Goal: Task Accomplishment & Management: Use online tool/utility

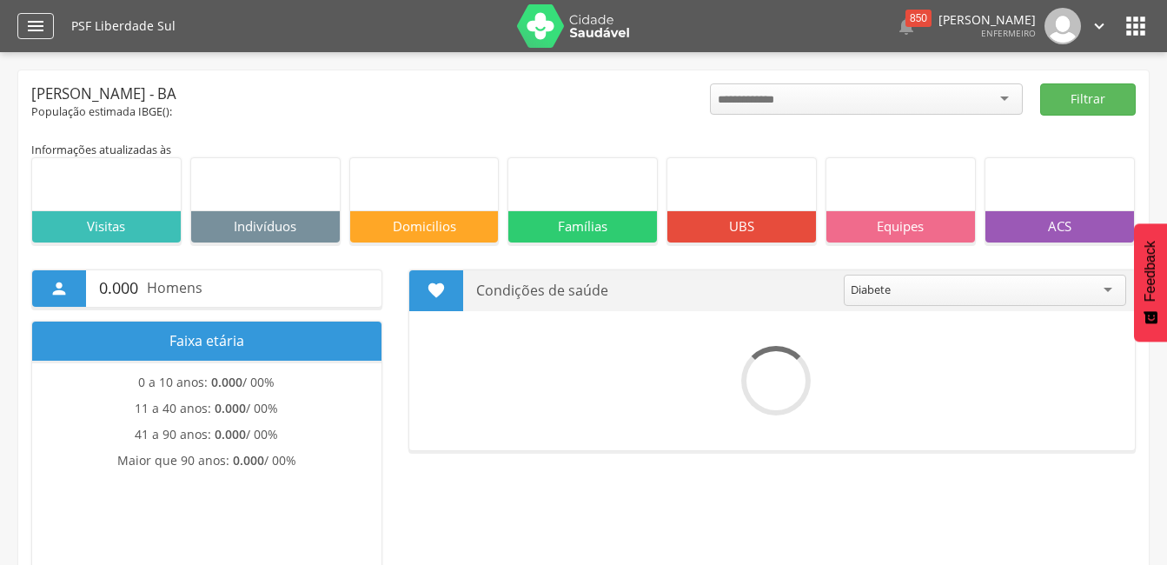
click at [32, 24] on icon "" at bounding box center [35, 26] width 21 height 21
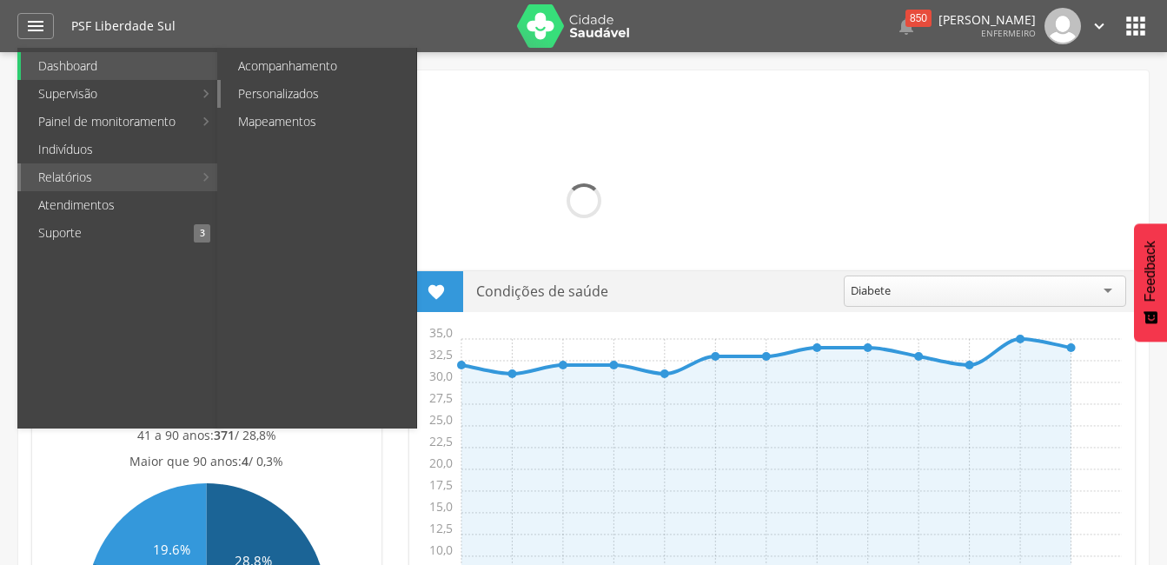
click at [262, 90] on link "Personalizados" at bounding box center [319, 94] width 196 height 28
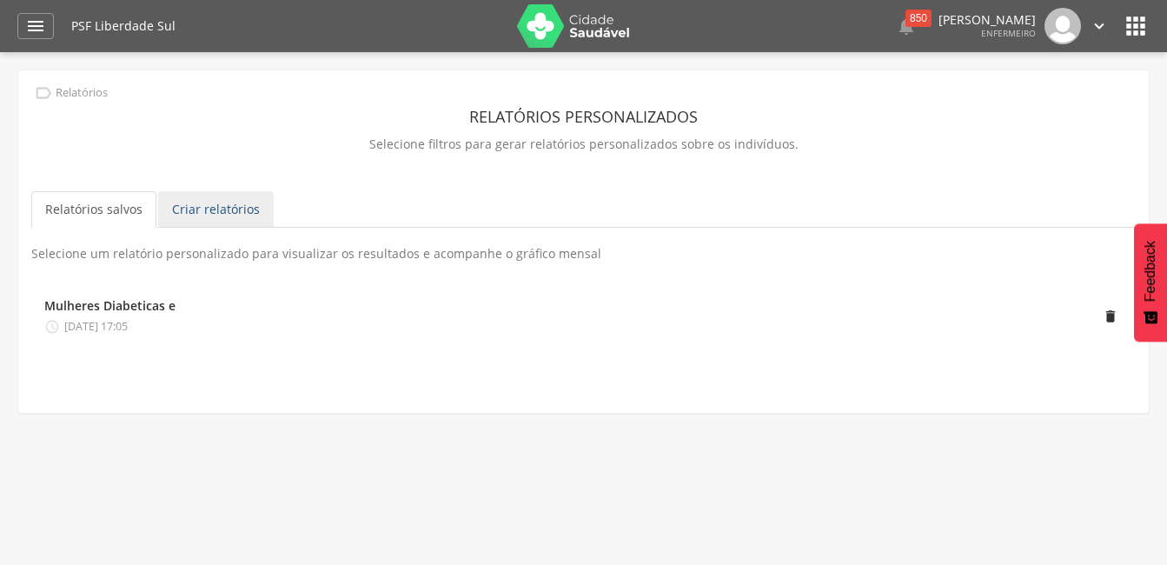
click at [224, 203] on link "Criar relatórios" at bounding box center [216, 209] width 116 height 37
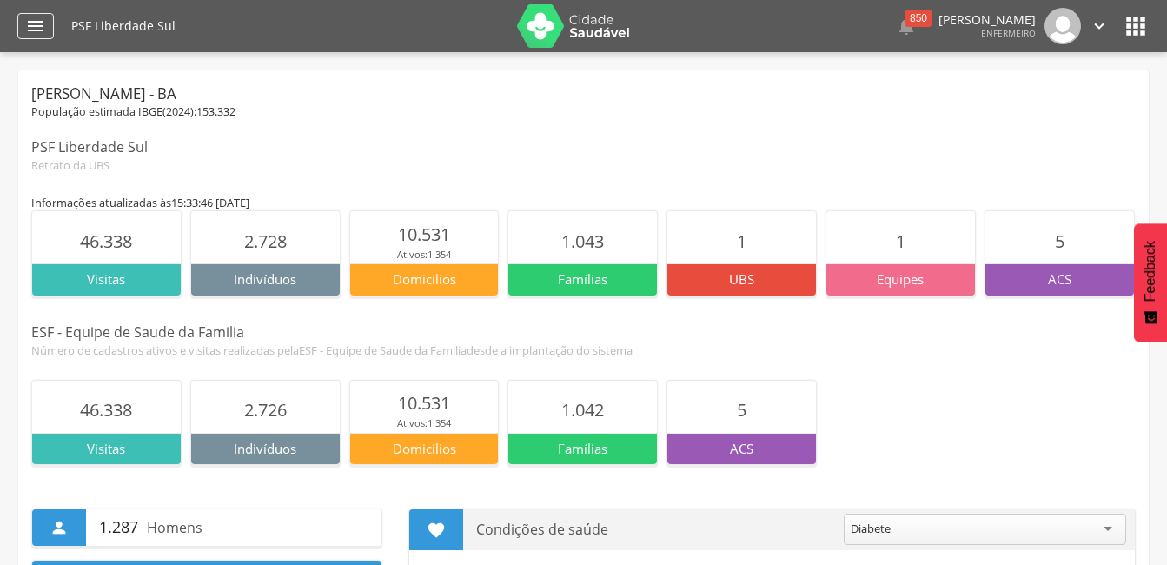
click at [37, 19] on icon "" at bounding box center [35, 26] width 21 height 21
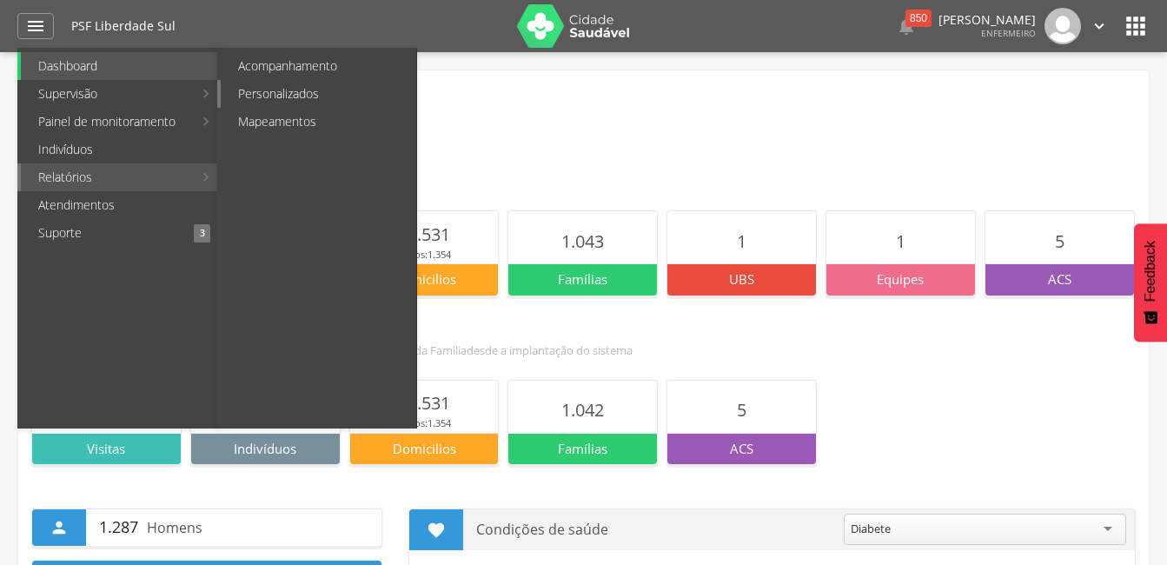
click at [269, 90] on link "Personalizados" at bounding box center [319, 94] width 196 height 28
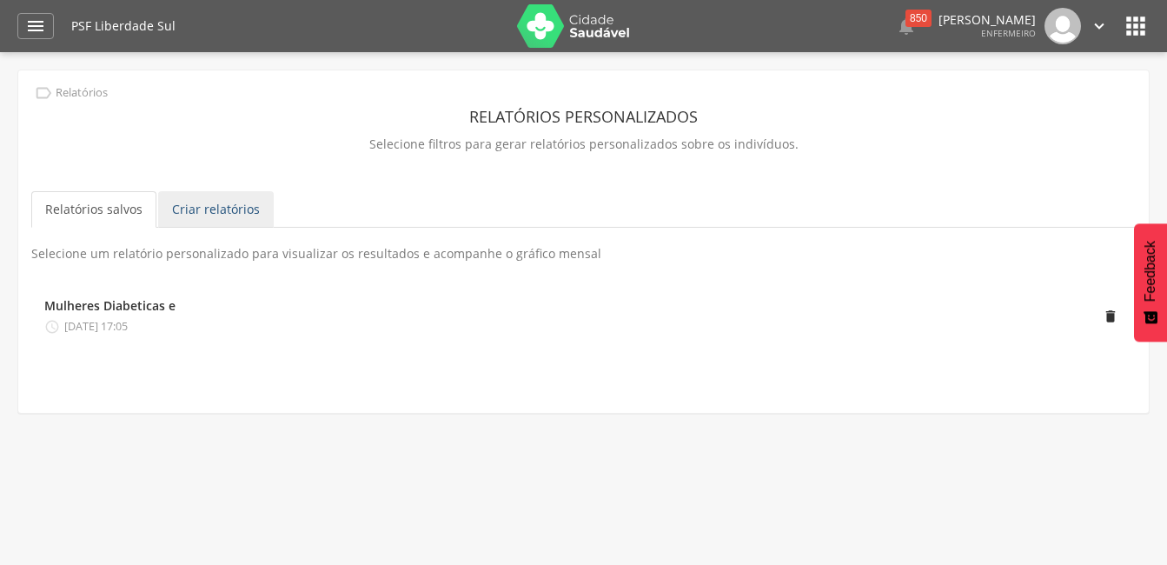
click at [259, 210] on link "Criar relatórios" at bounding box center [216, 209] width 116 height 37
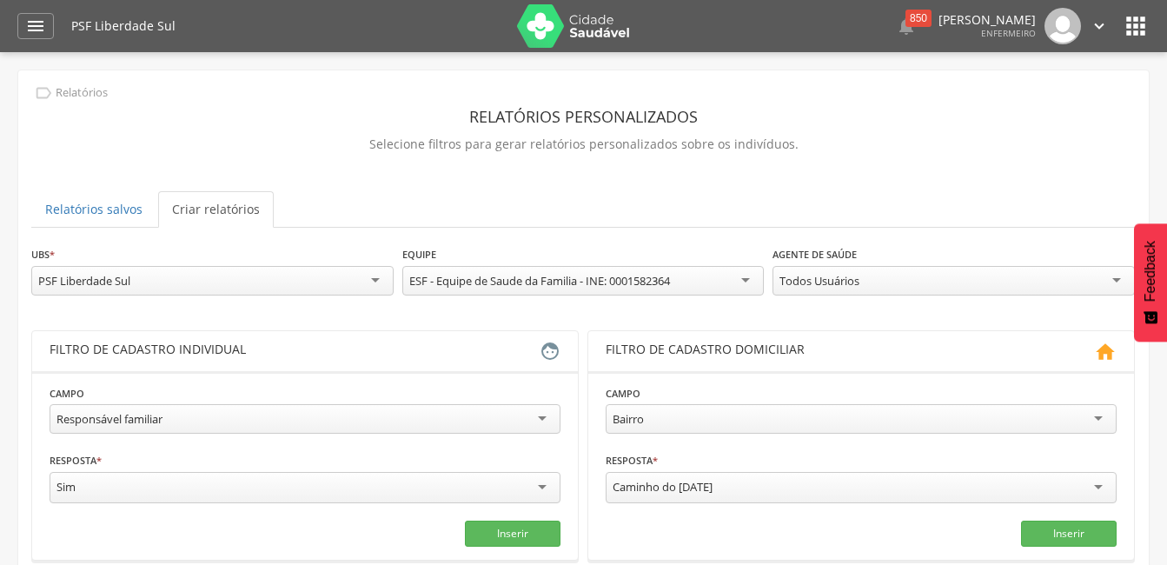
scroll to position [87, 0]
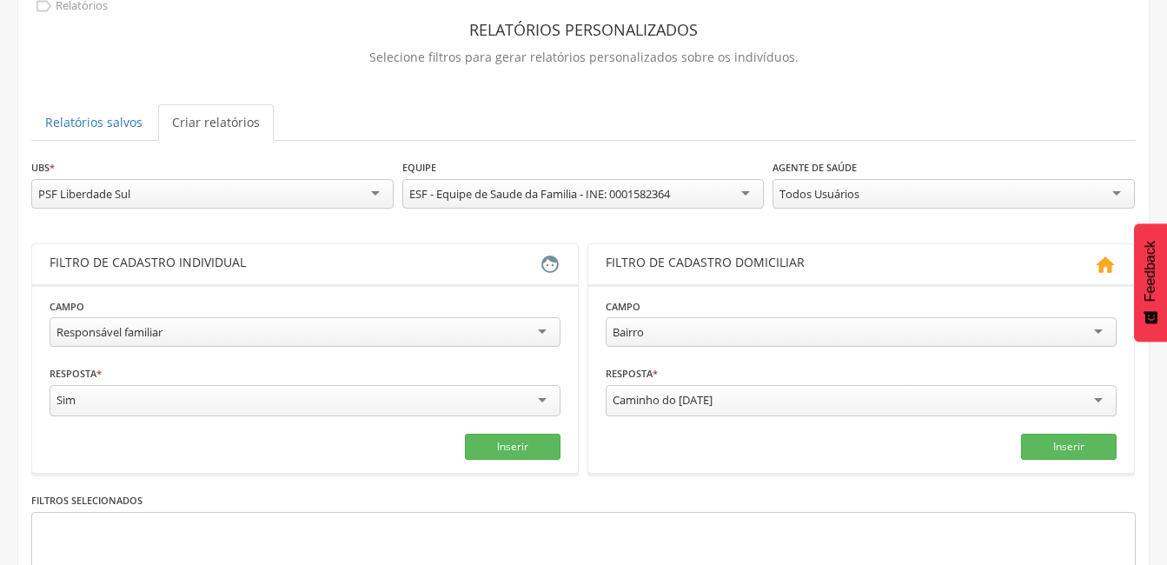
click at [329, 328] on div "Responsável familiar" at bounding box center [305, 332] width 511 height 30
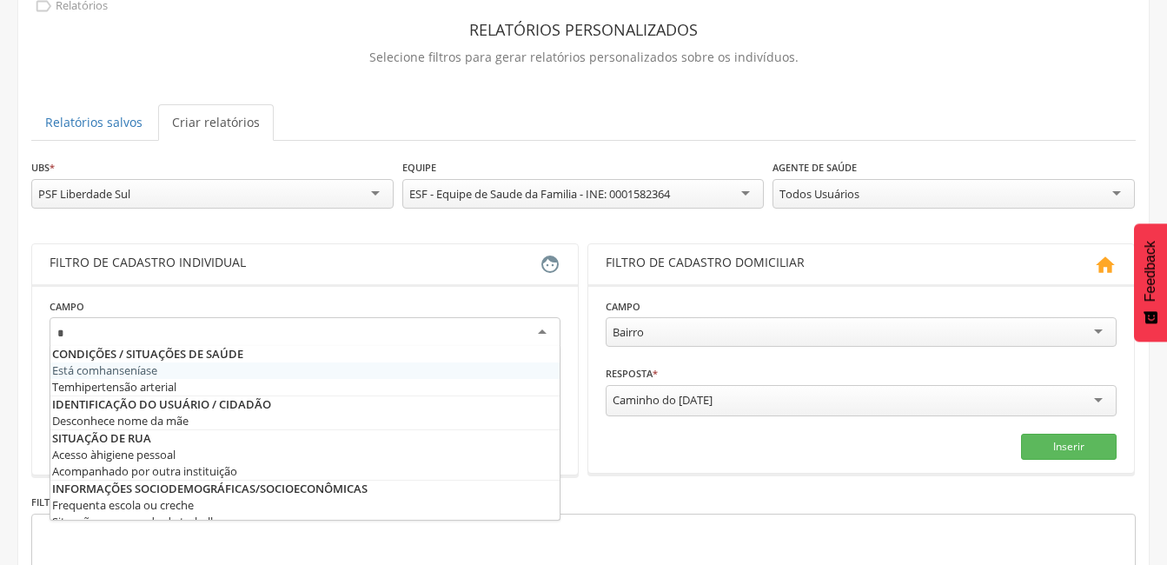
type input "**"
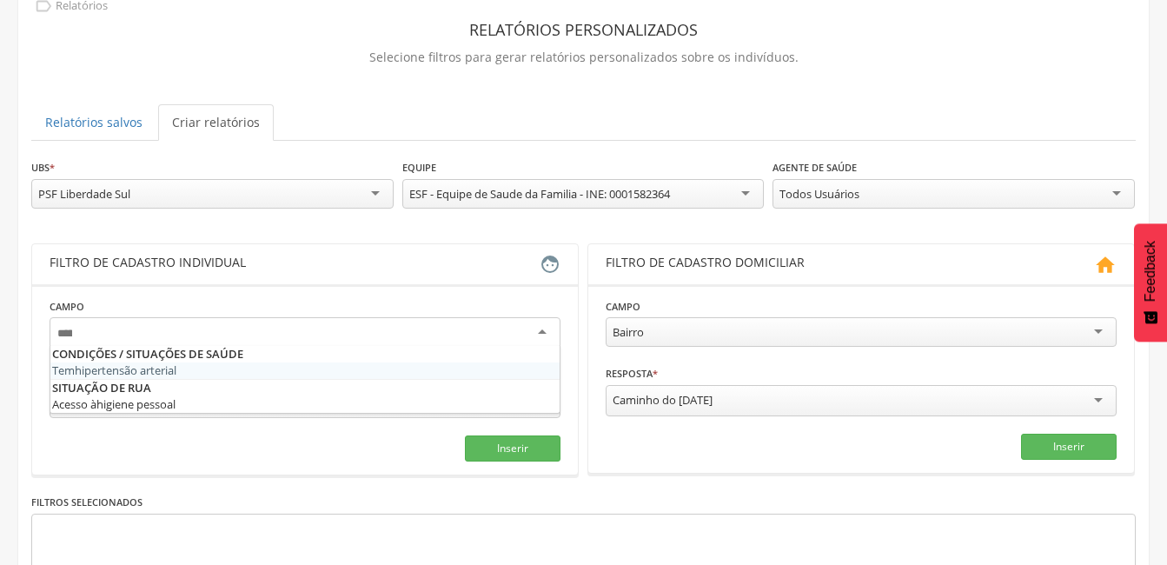
scroll to position [0, 0]
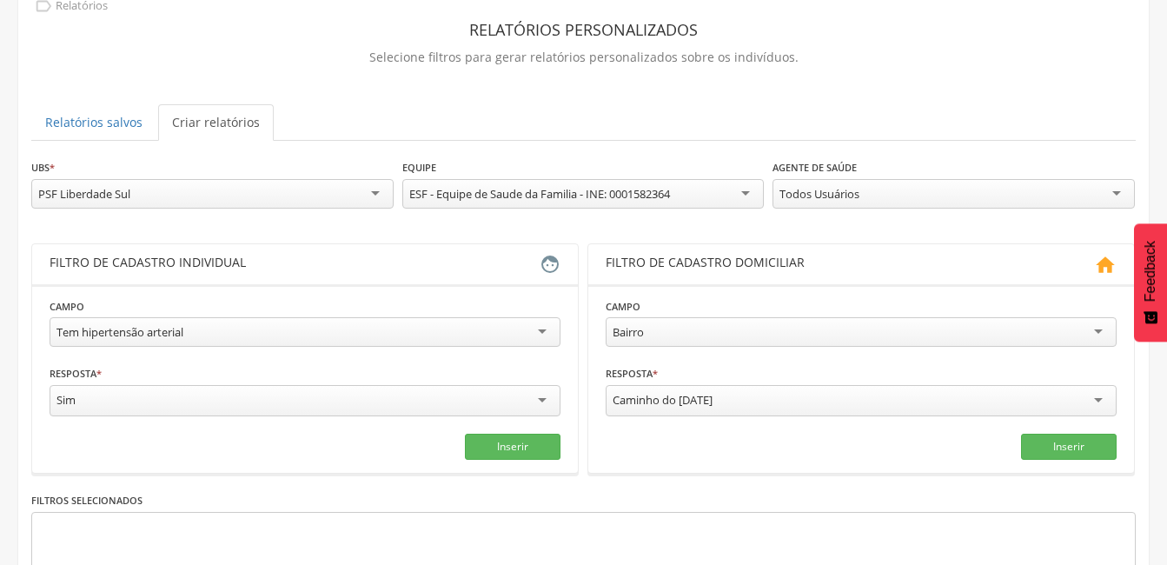
click at [840, 397] on div "Caminho do [DATE]" at bounding box center [861, 400] width 511 height 31
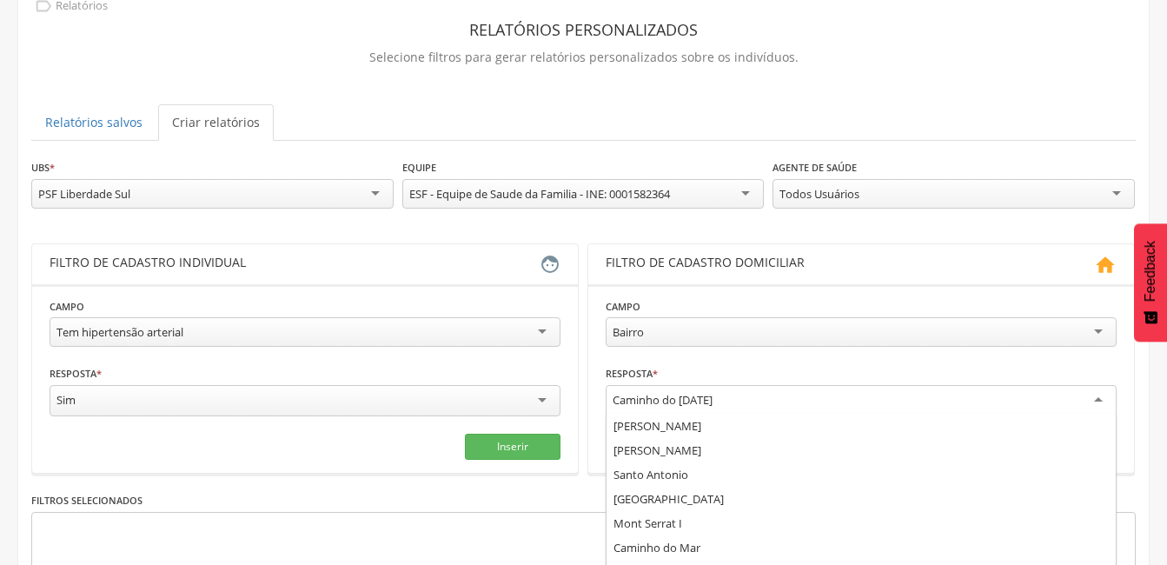
scroll to position [1912, 0]
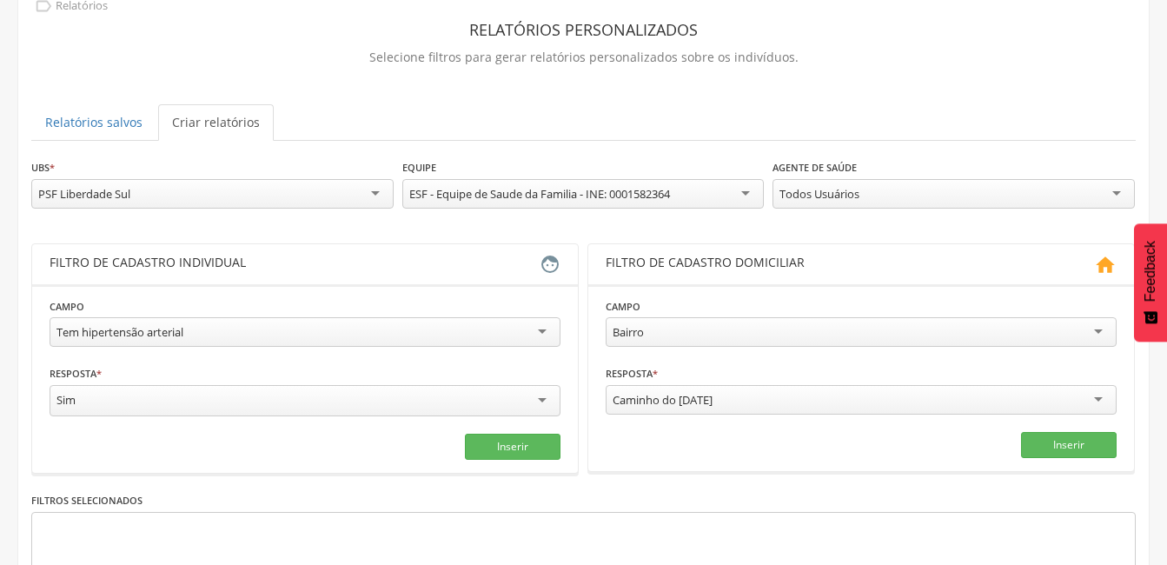
drag, startPoint x: 776, startPoint y: 397, endPoint x: 766, endPoint y: 399, distance: 10.6
click at [766, 399] on div "Caminho do [DATE]" at bounding box center [861, 400] width 511 height 30
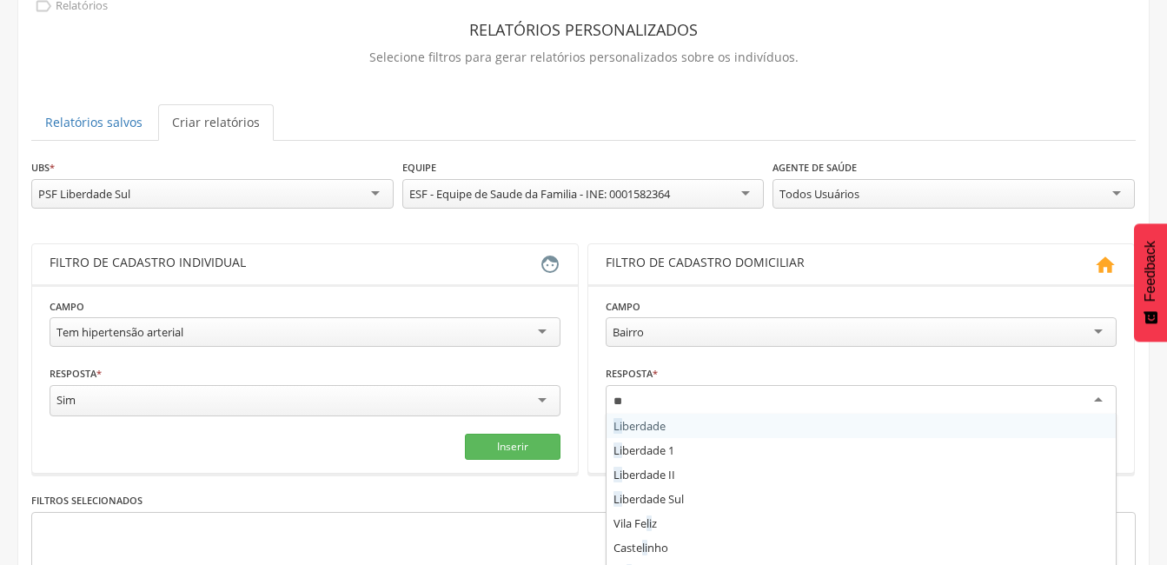
type input "***"
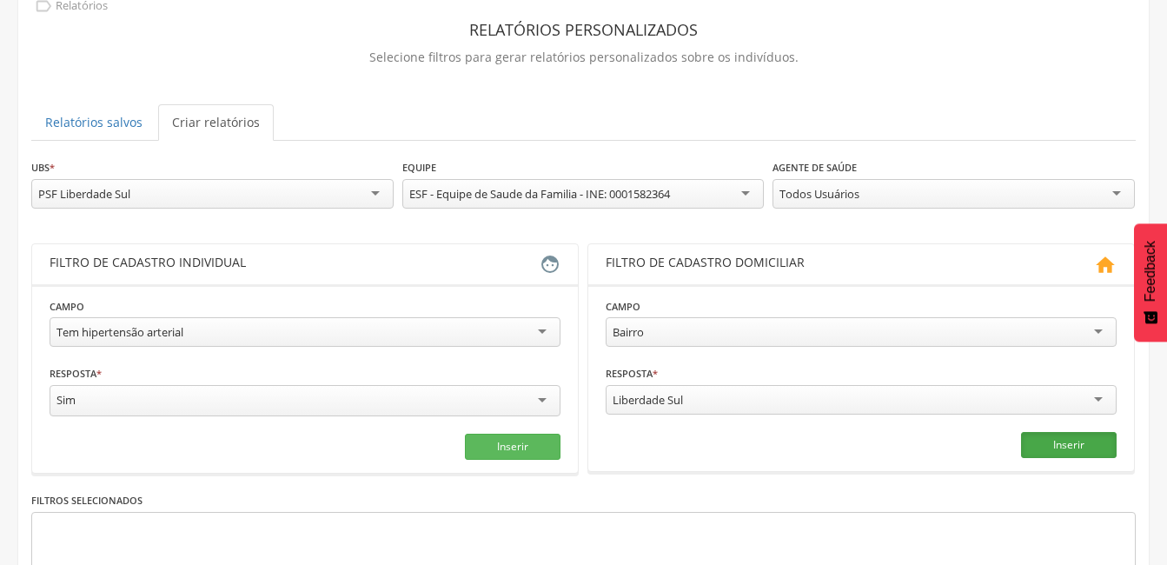
click at [1086, 440] on button "Inserir" at bounding box center [1069, 445] width 96 height 26
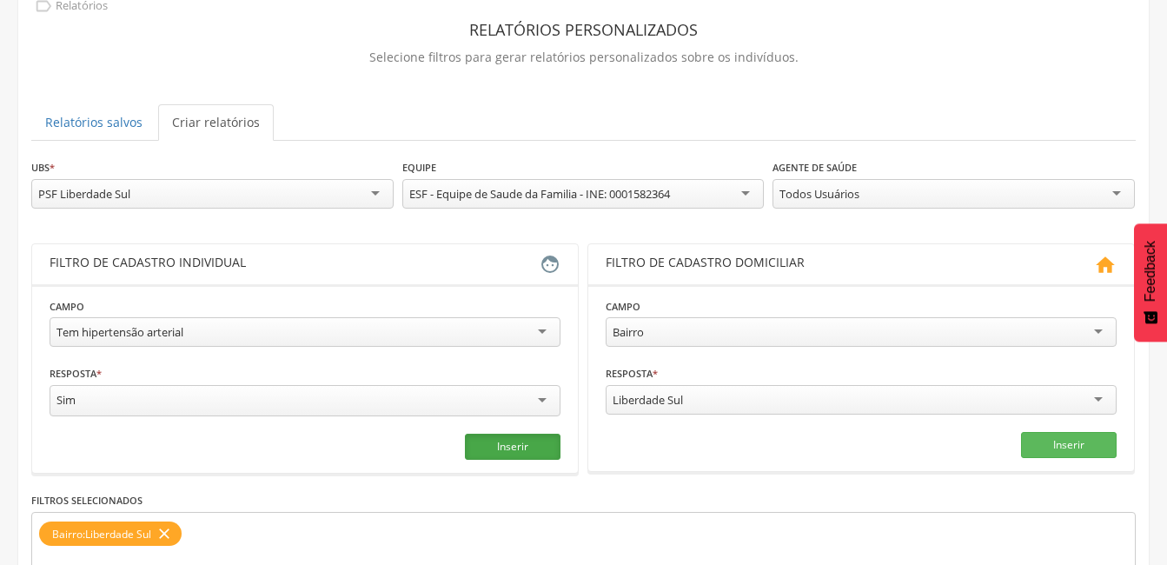
click at [531, 446] on button "Inserir" at bounding box center [513, 447] width 96 height 26
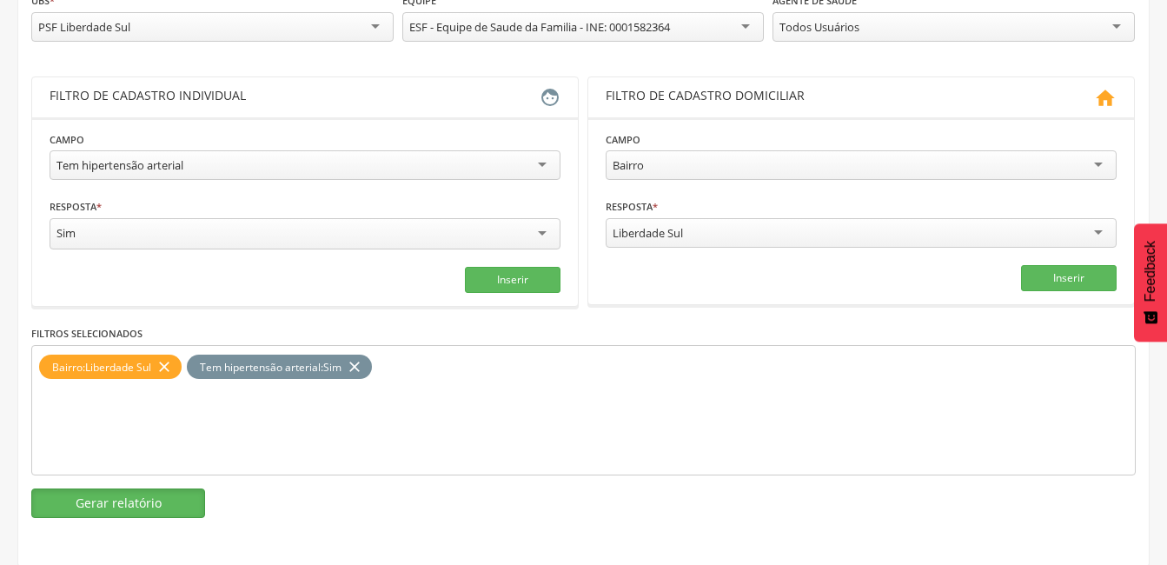
click at [146, 500] on button "Gerar relatório" at bounding box center [118, 503] width 174 height 30
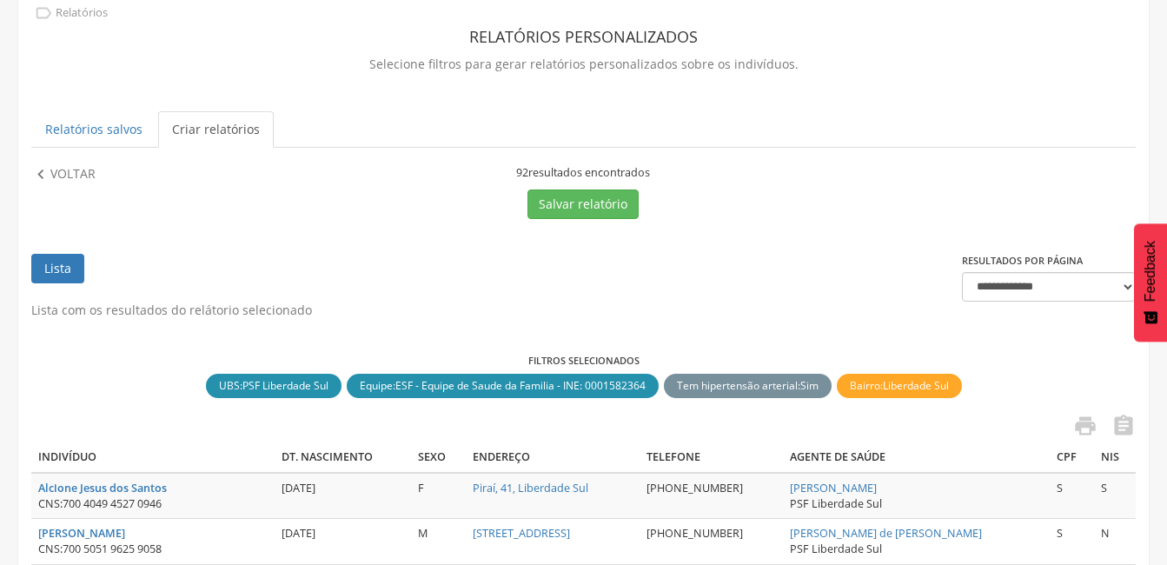
scroll to position [0, 0]
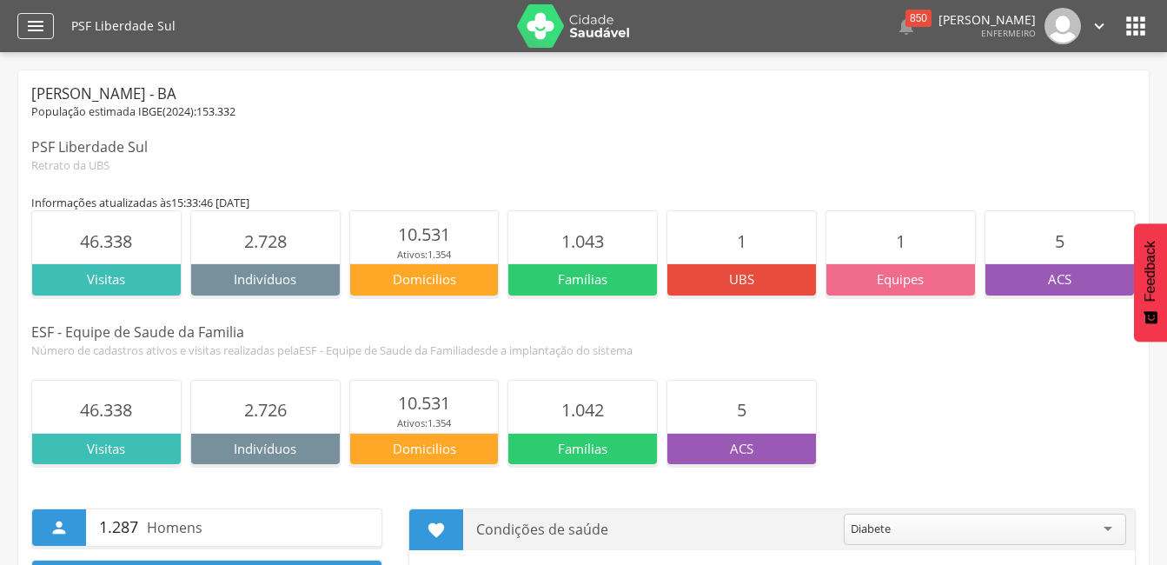
click at [34, 22] on icon "" at bounding box center [35, 26] width 21 height 21
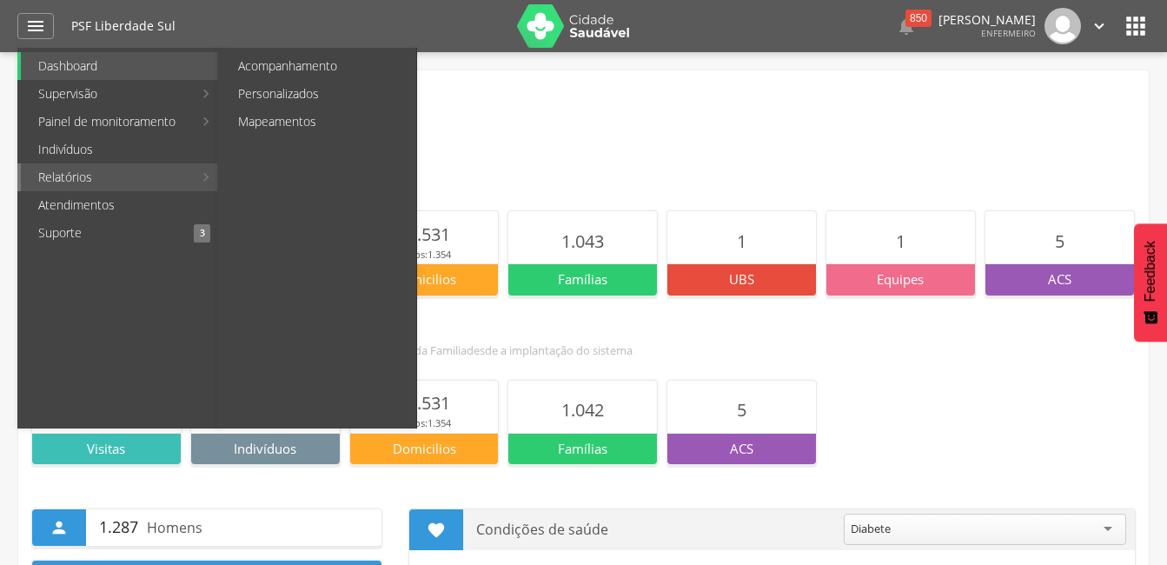
click at [101, 167] on link "Relatórios" at bounding box center [107, 177] width 172 height 28
click at [288, 95] on link "Personalizados" at bounding box center [319, 94] width 196 height 28
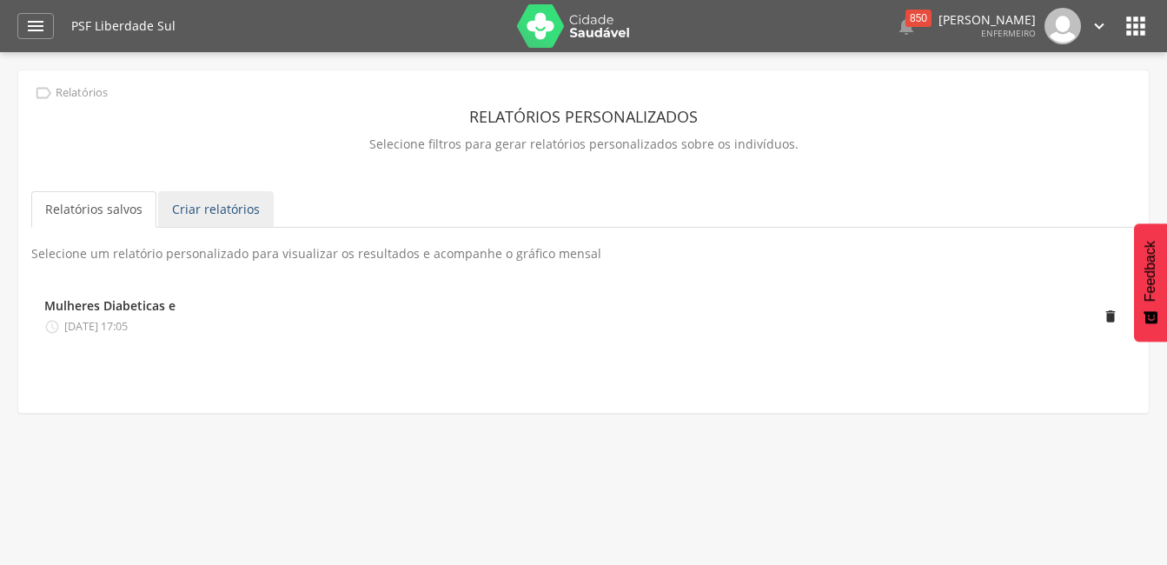
click at [188, 208] on link "Criar relatórios" at bounding box center [216, 209] width 116 height 37
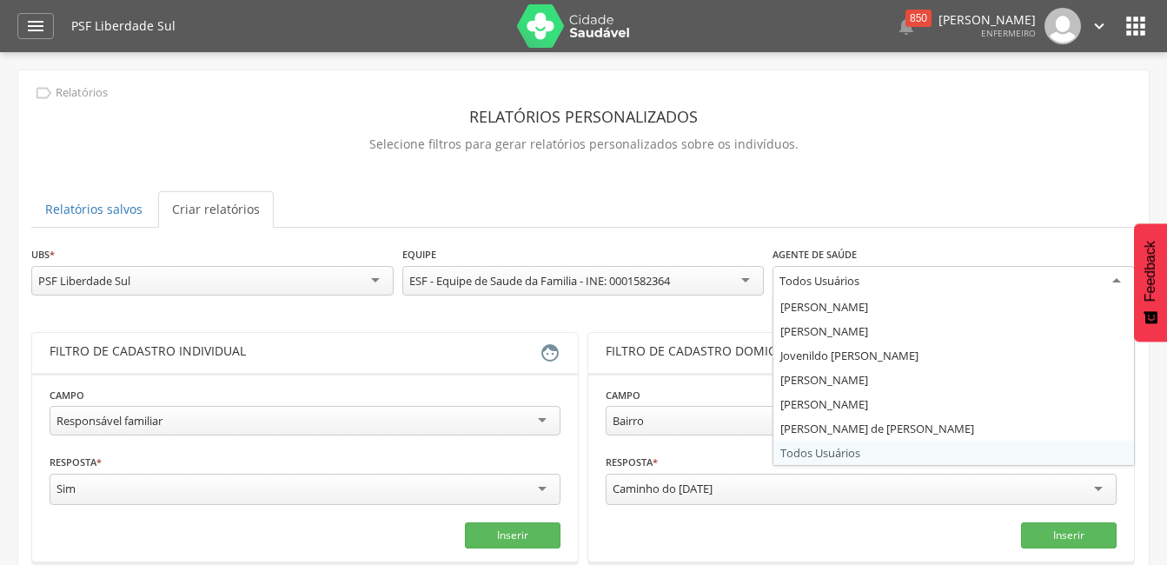
click at [1113, 285] on div "Todos Usuários" at bounding box center [954, 281] width 362 height 31
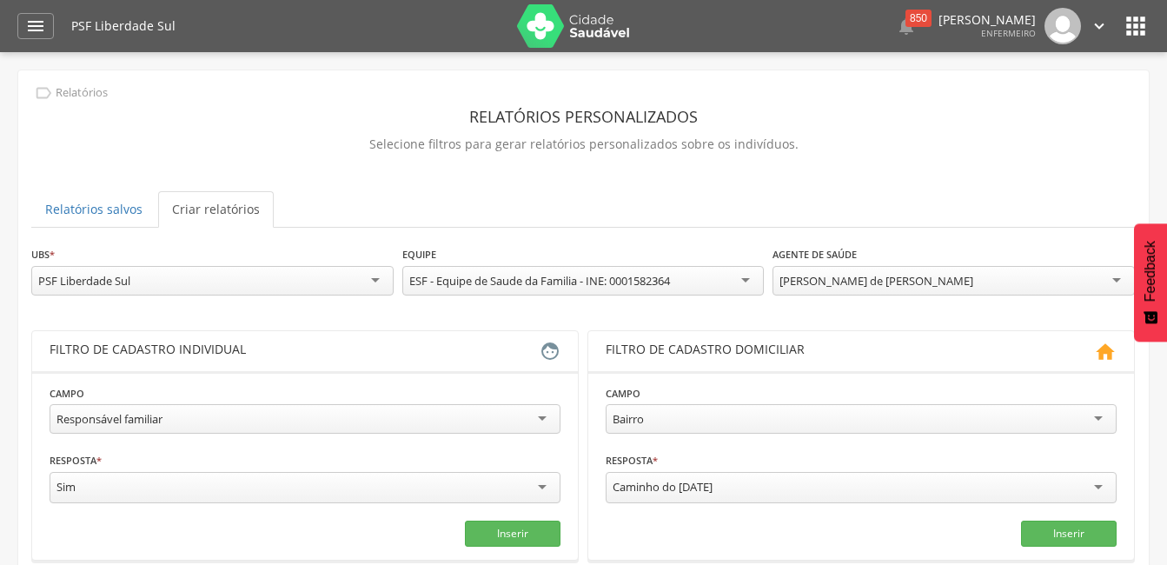
scroll to position [17, 0]
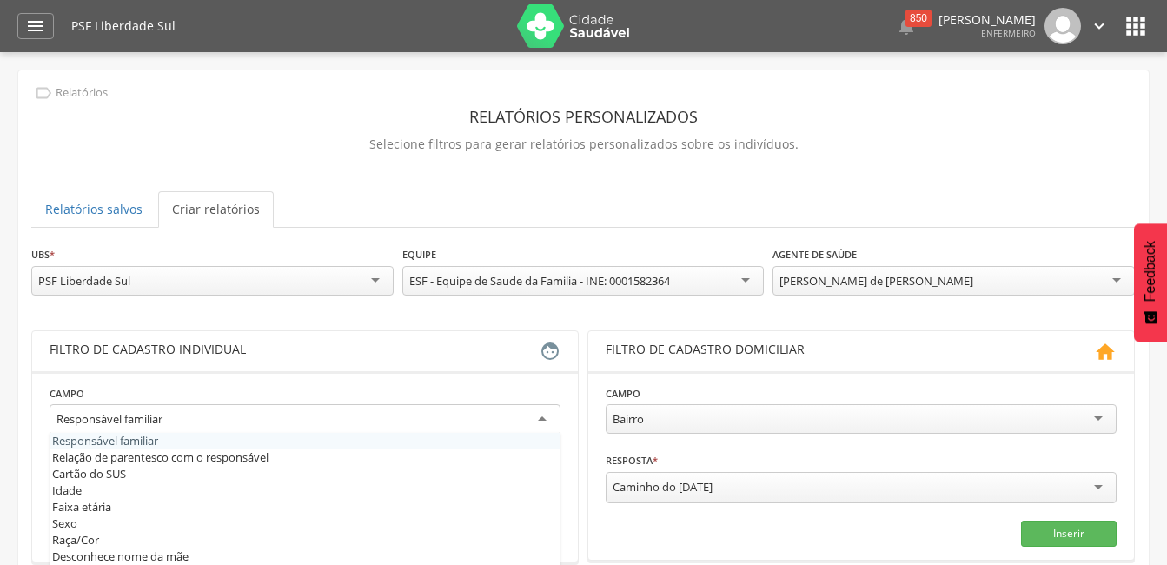
click at [204, 417] on div "Responsável familiar" at bounding box center [305, 419] width 511 height 31
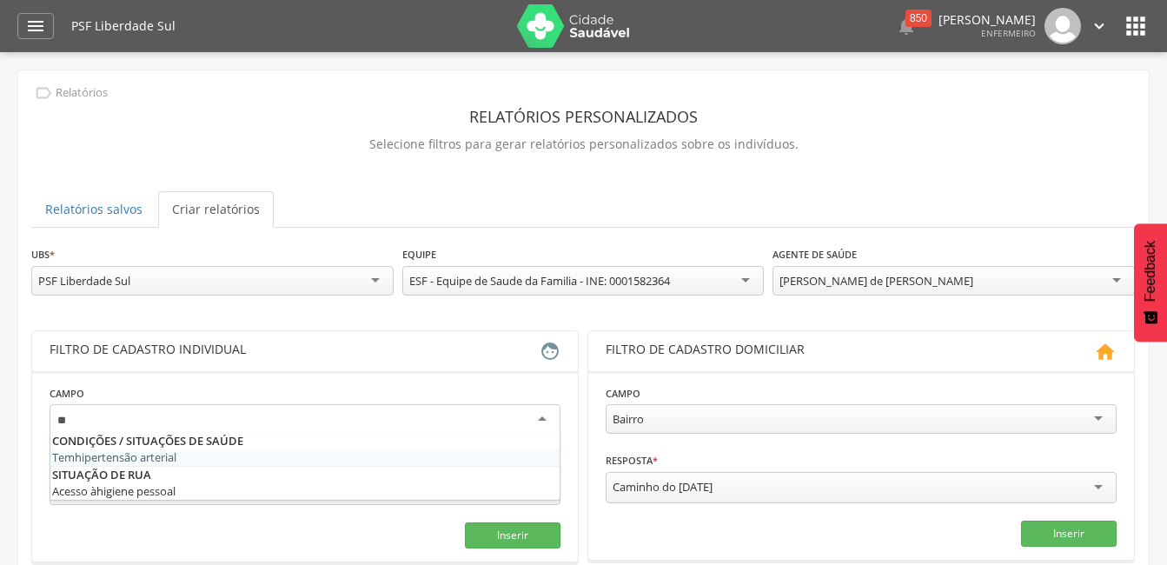
scroll to position [0, 0]
type input "*****"
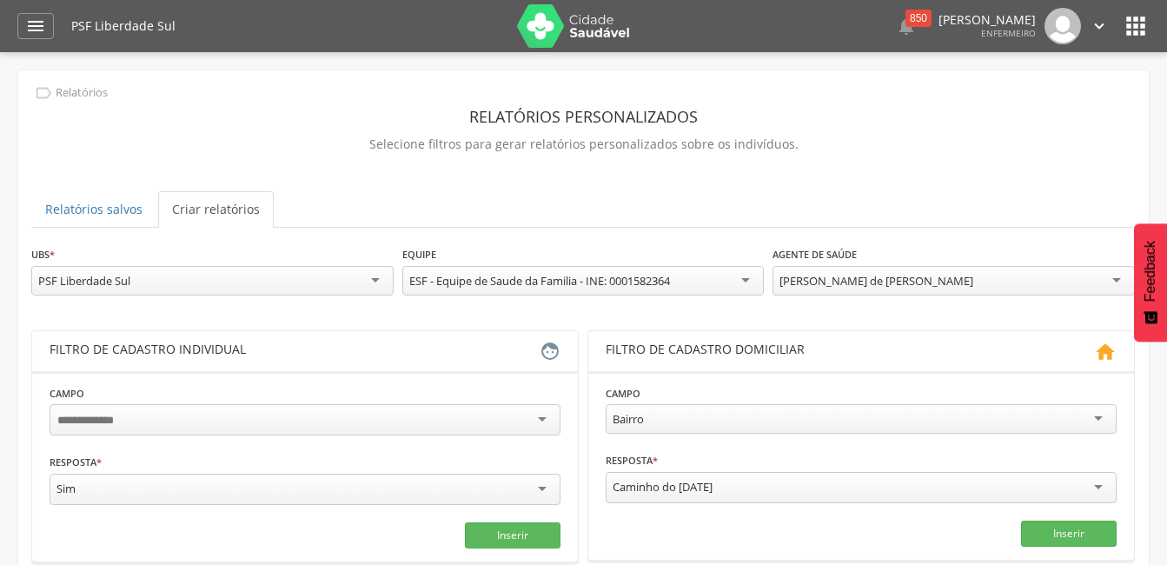
click at [213, 438] on div "Tem hiper tensão arterial" at bounding box center [305, 422] width 511 height 36
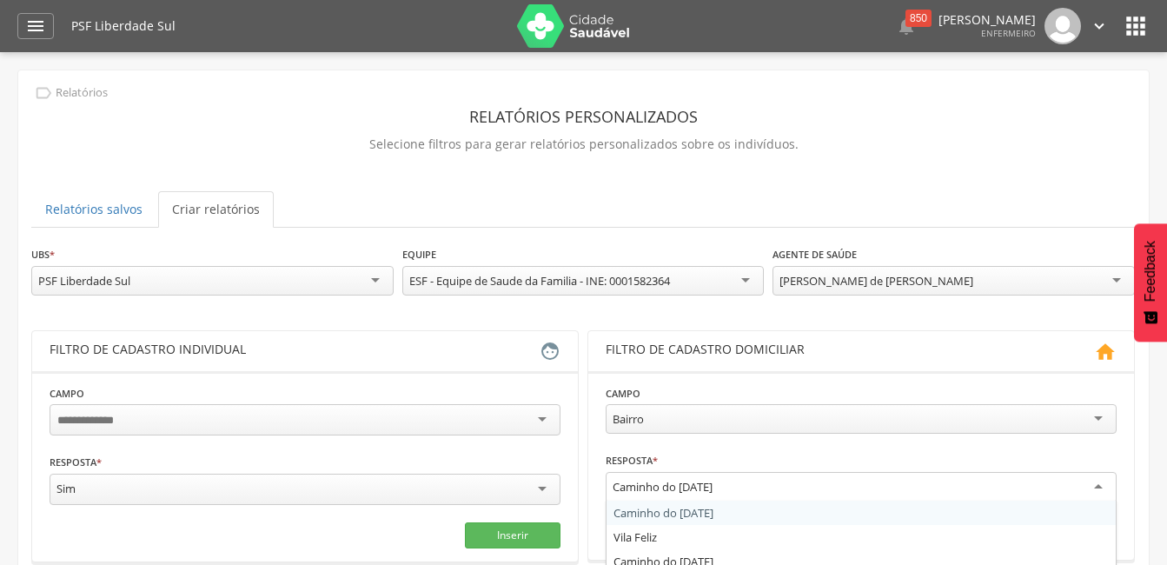
click at [734, 485] on div "Caminho do [DATE]" at bounding box center [861, 487] width 511 height 31
type input "*****"
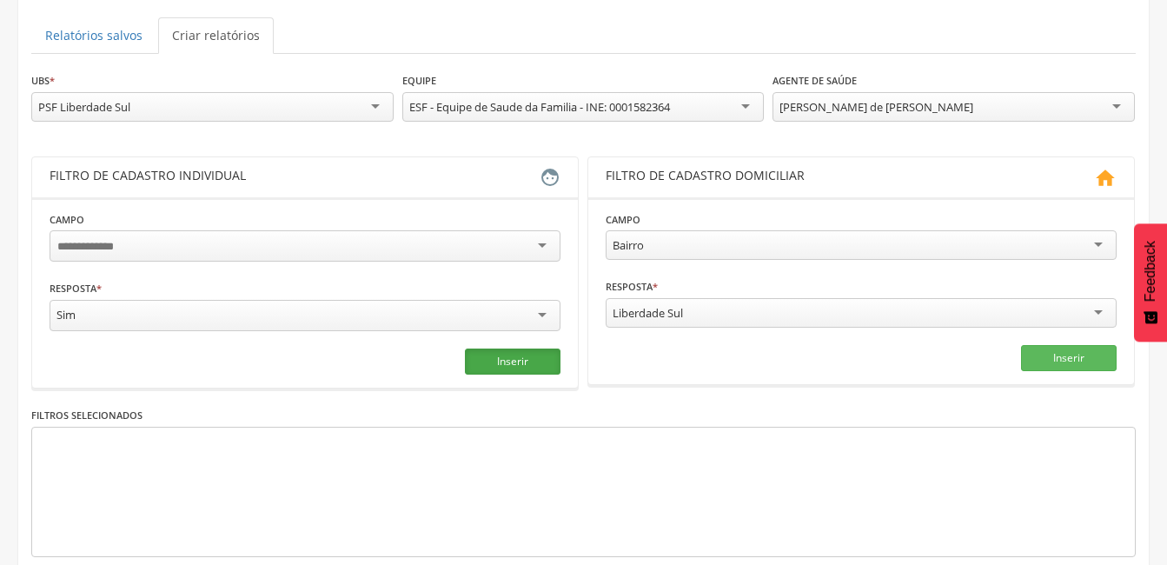
click at [513, 360] on button "Inserir" at bounding box center [513, 362] width 96 height 26
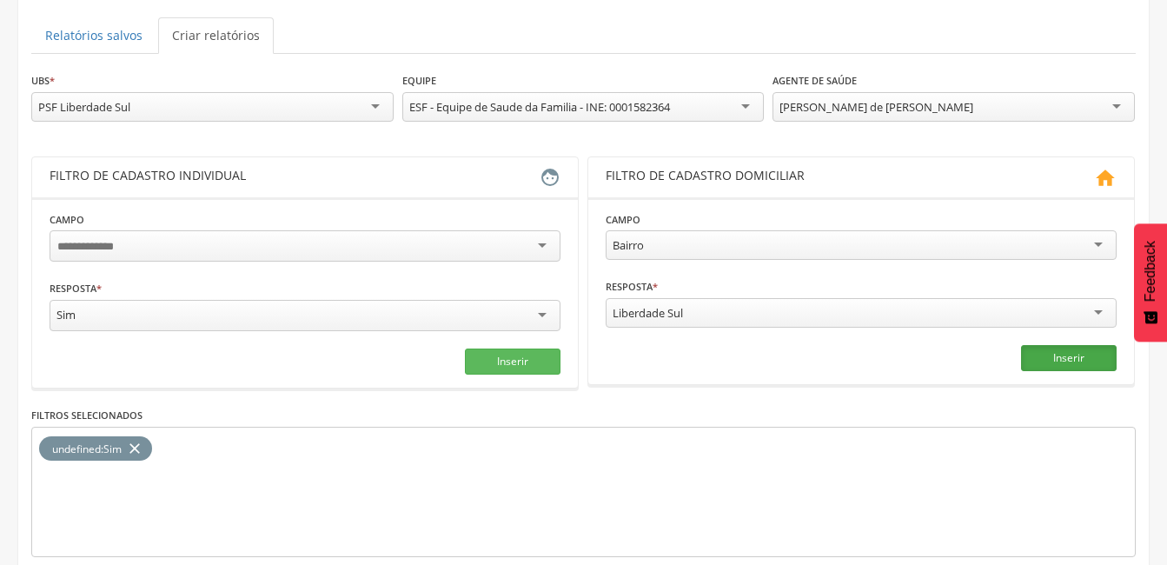
click at [1052, 359] on button "Inserir" at bounding box center [1069, 358] width 96 height 26
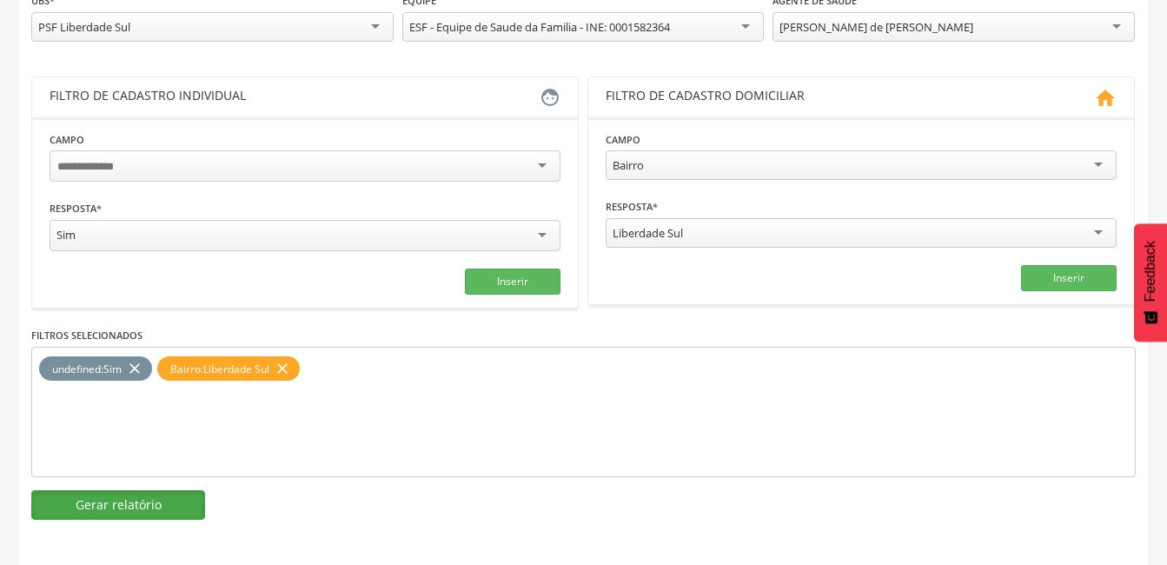
click at [136, 495] on button "Gerar relatório" at bounding box center [118, 505] width 174 height 30
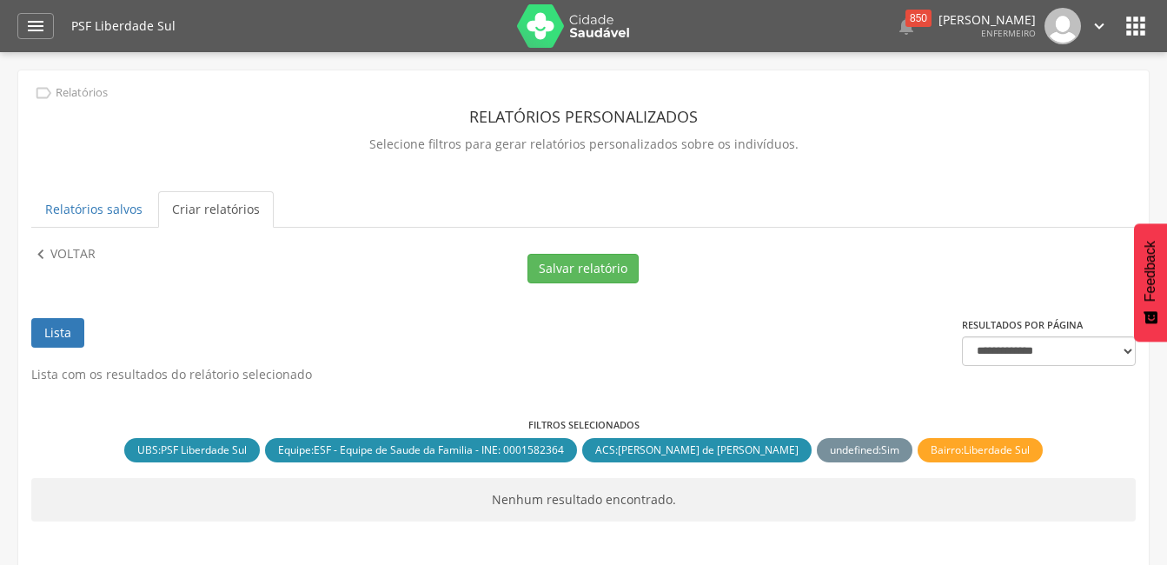
scroll to position [52, 0]
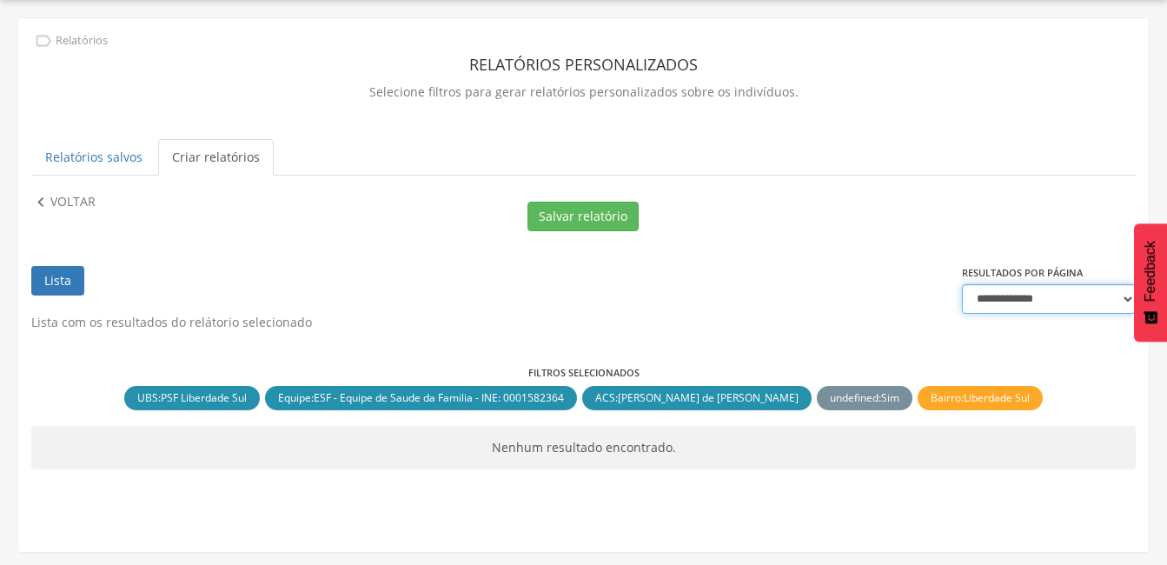
click at [1116, 294] on select "**********" at bounding box center [1049, 299] width 174 height 30
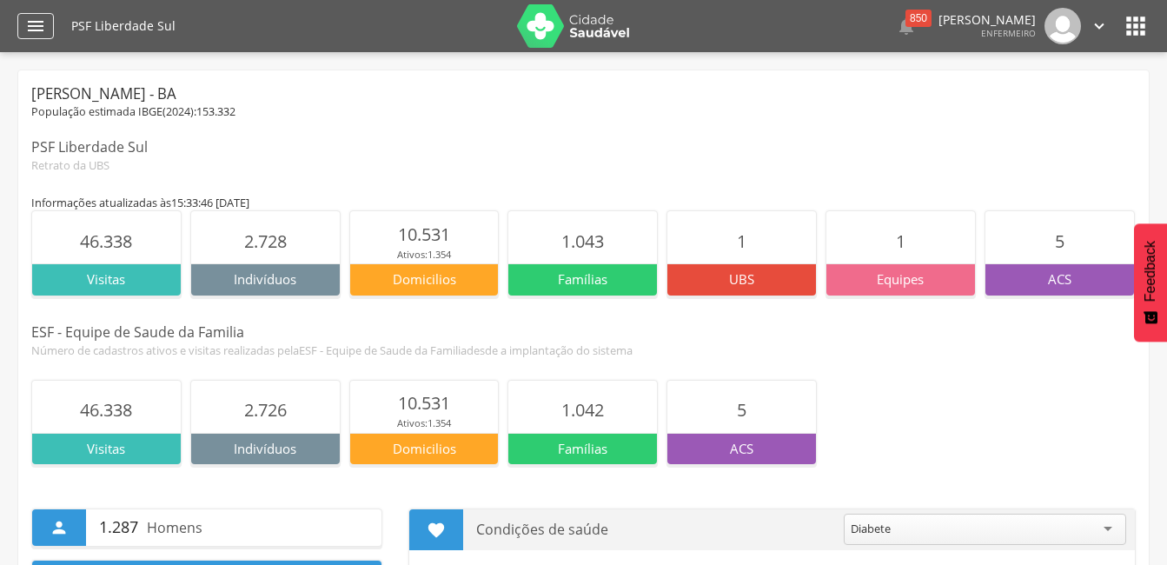
click at [37, 22] on icon "" at bounding box center [35, 26] width 21 height 21
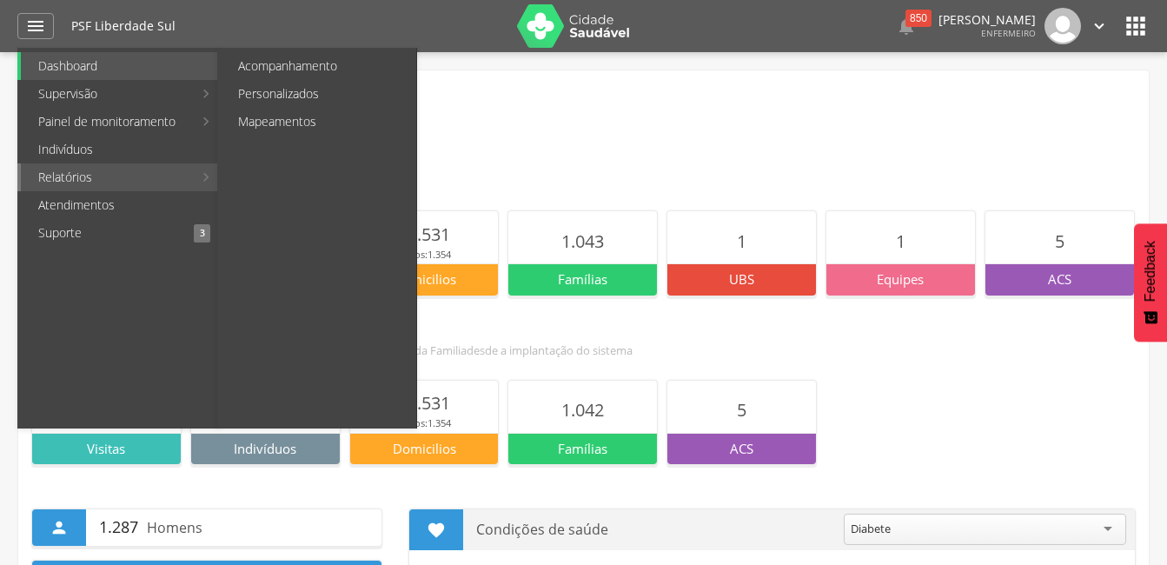
click at [71, 180] on link "Relatórios" at bounding box center [107, 177] width 172 height 28
click at [262, 96] on link "Personalizados" at bounding box center [319, 94] width 196 height 28
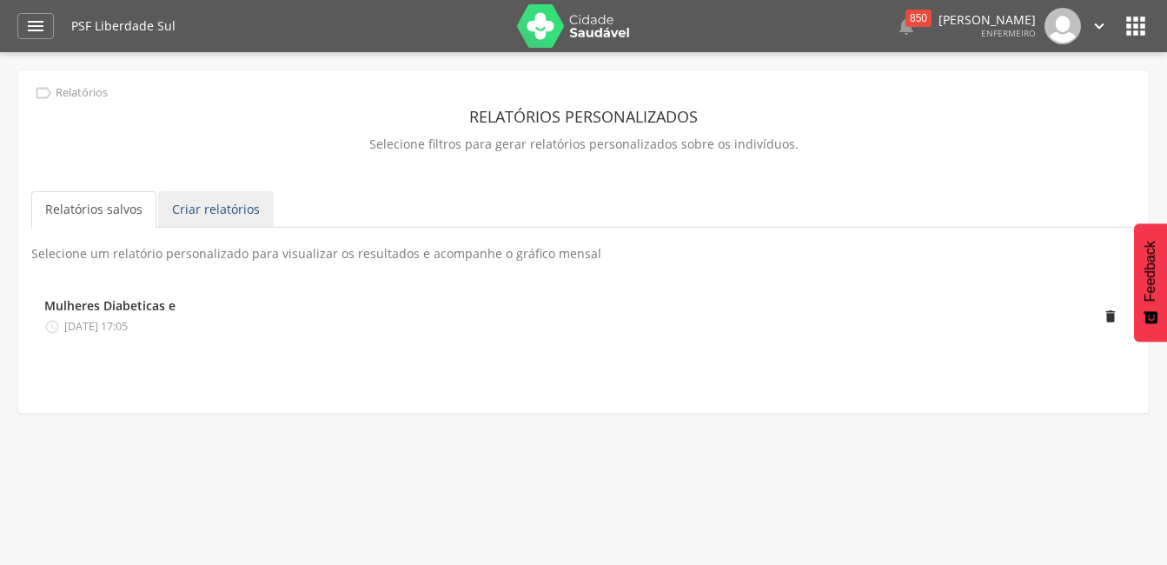
click at [196, 204] on link "Criar relatórios" at bounding box center [216, 209] width 116 height 37
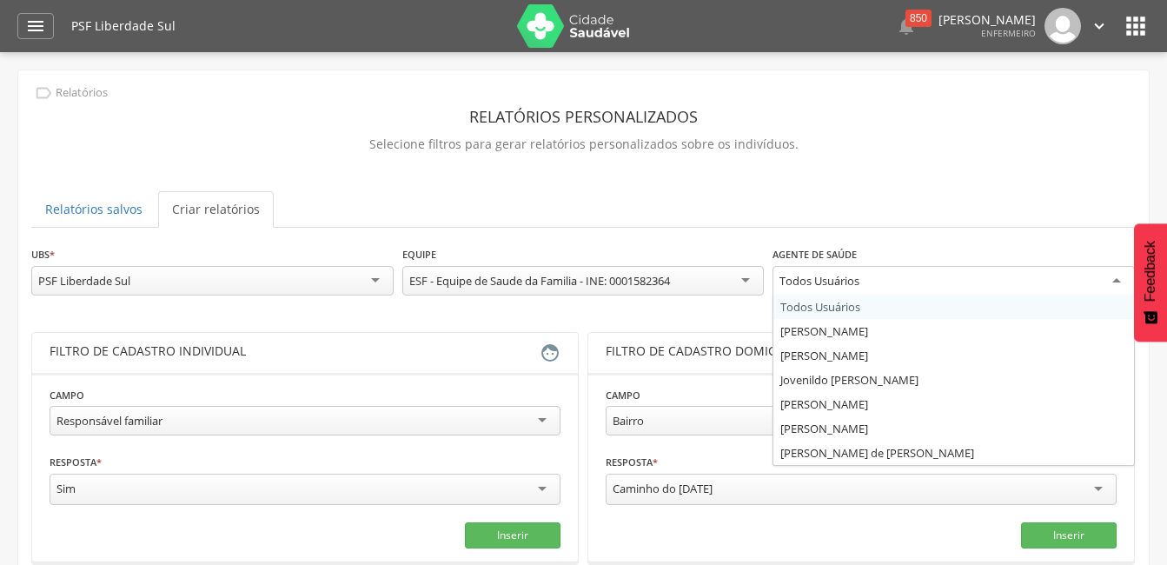
click at [1111, 282] on div "Todos Usuários" at bounding box center [954, 281] width 362 height 31
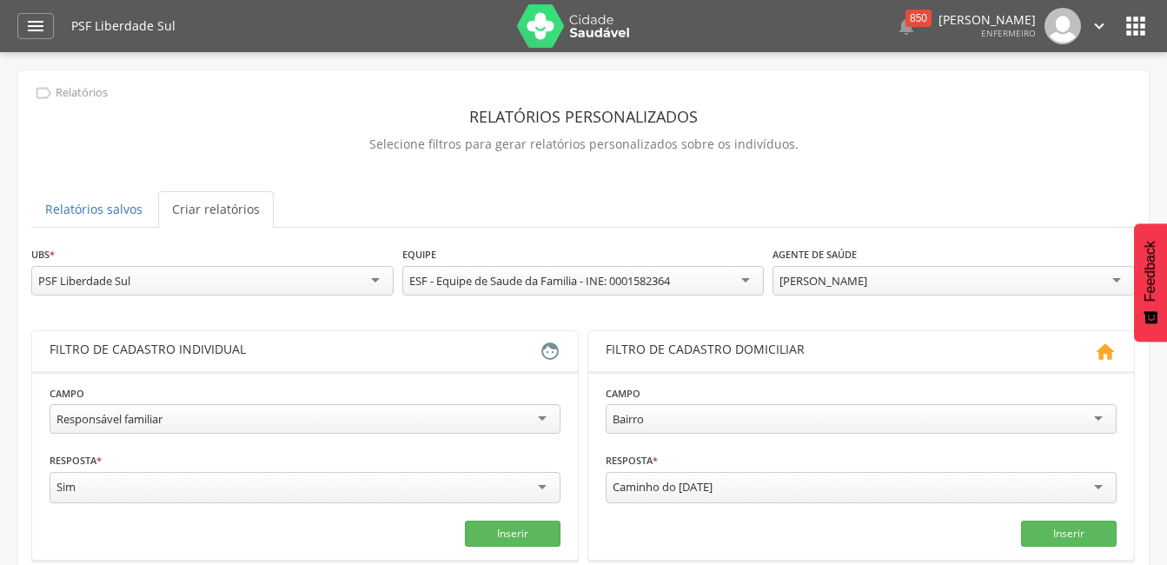
click at [186, 421] on div "Responsável familiar" at bounding box center [305, 419] width 511 height 30
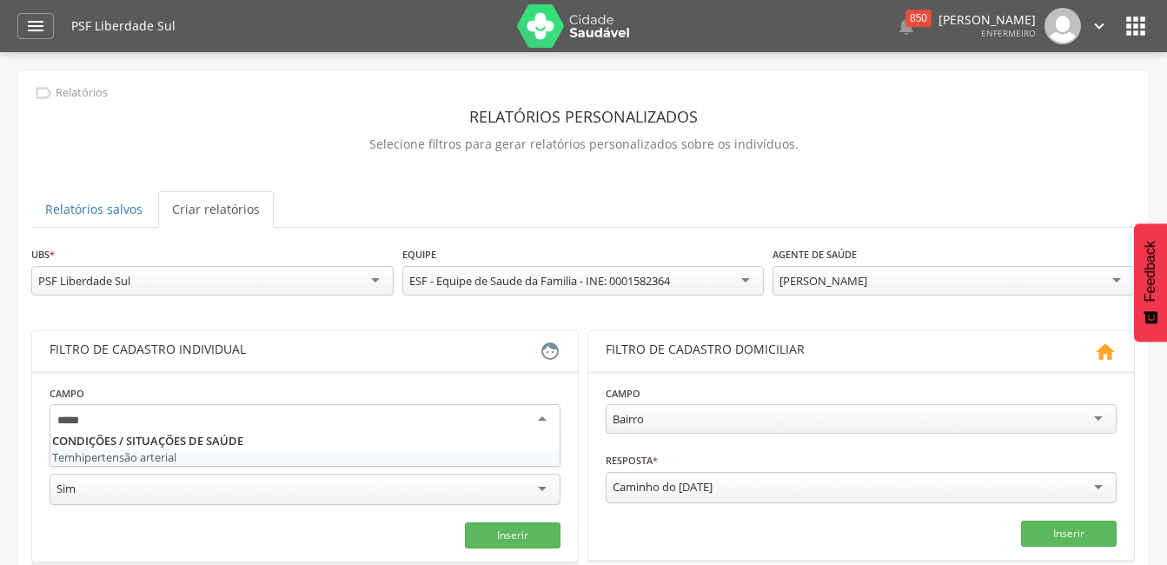
type input "*****"
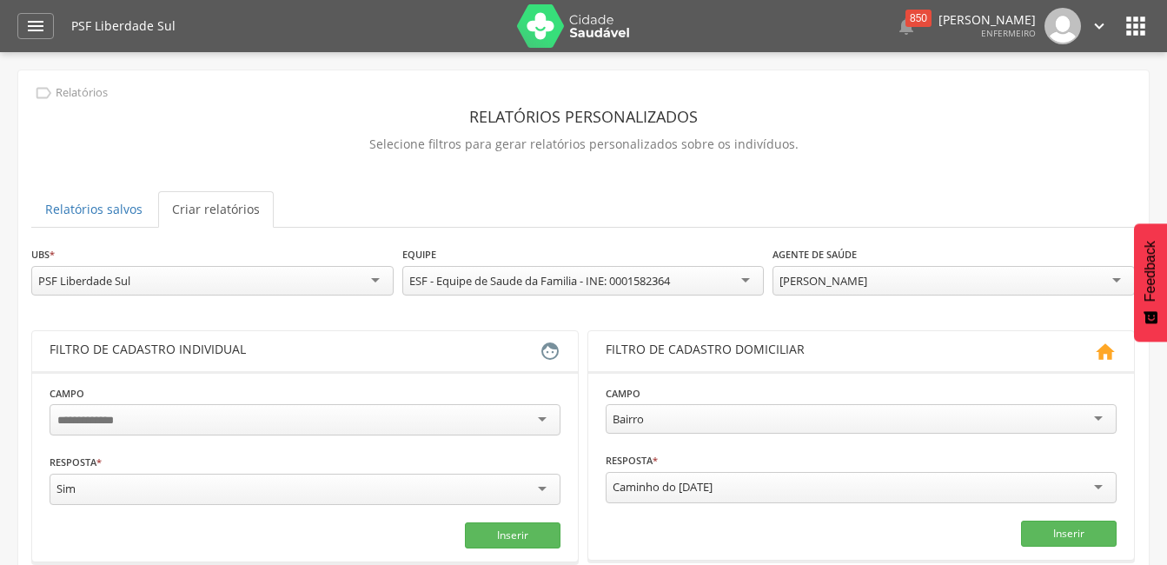
click at [187, 445] on fieldset "Campo Tem hiper tensão arterial Resposta * *** Sim Campo obrigatório Inserir" at bounding box center [305, 466] width 511 height 164
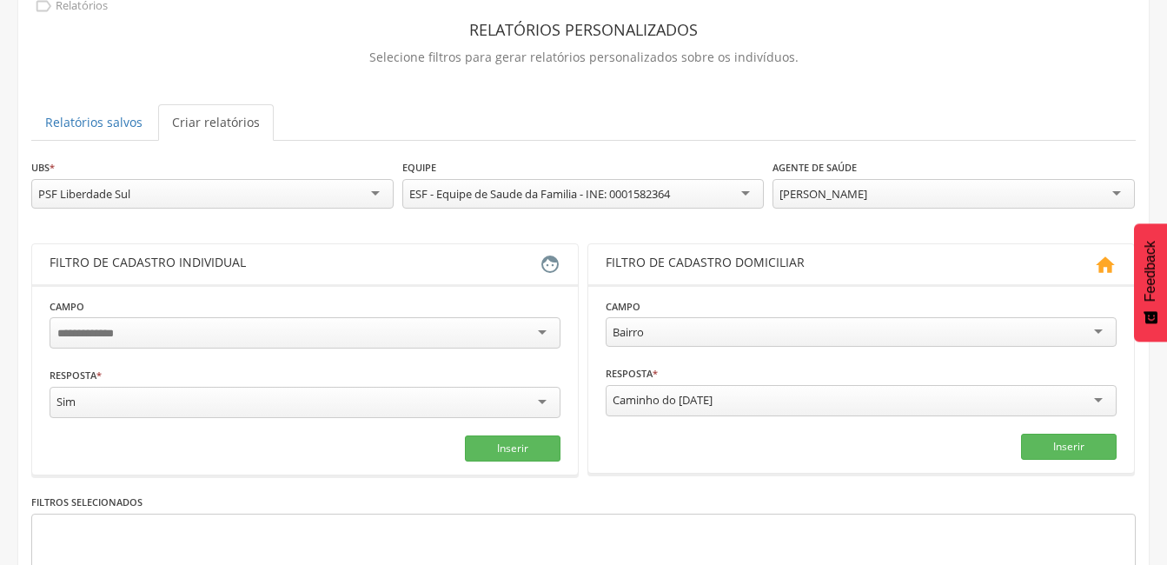
scroll to position [174, 0]
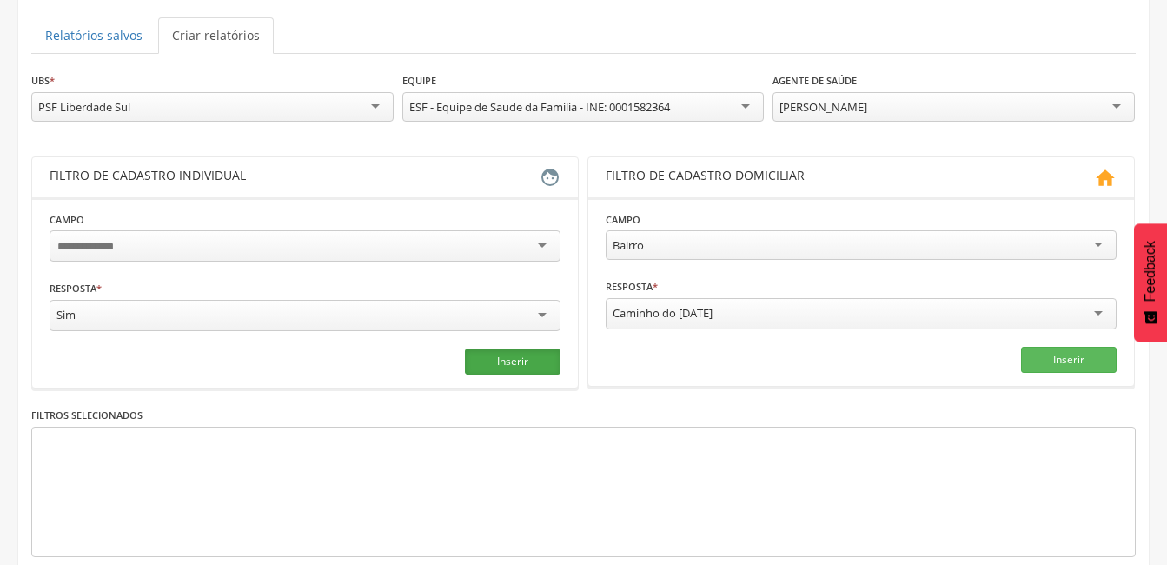
click at [508, 358] on button "Inserir" at bounding box center [513, 362] width 96 height 26
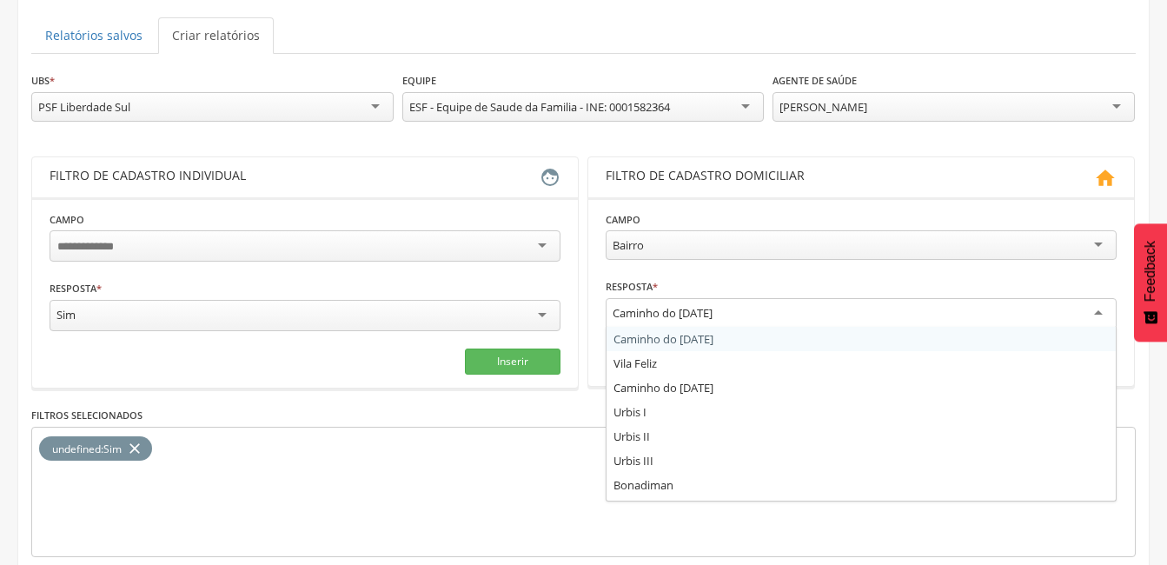
click at [791, 307] on div "Caminho do [DATE]" at bounding box center [861, 313] width 511 height 31
type input "***"
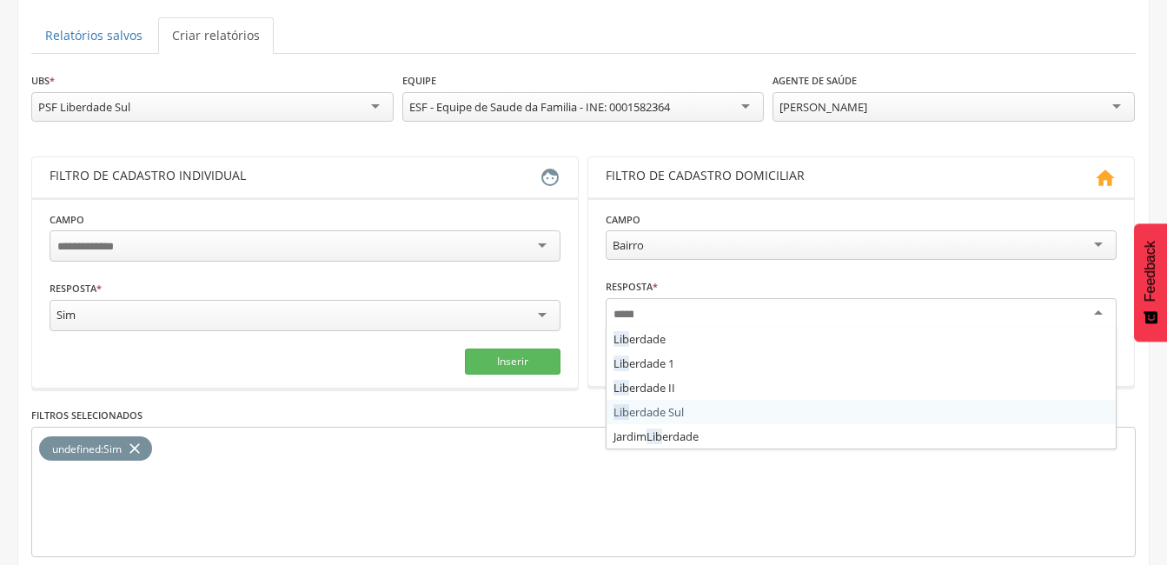
scroll to position [0, 0]
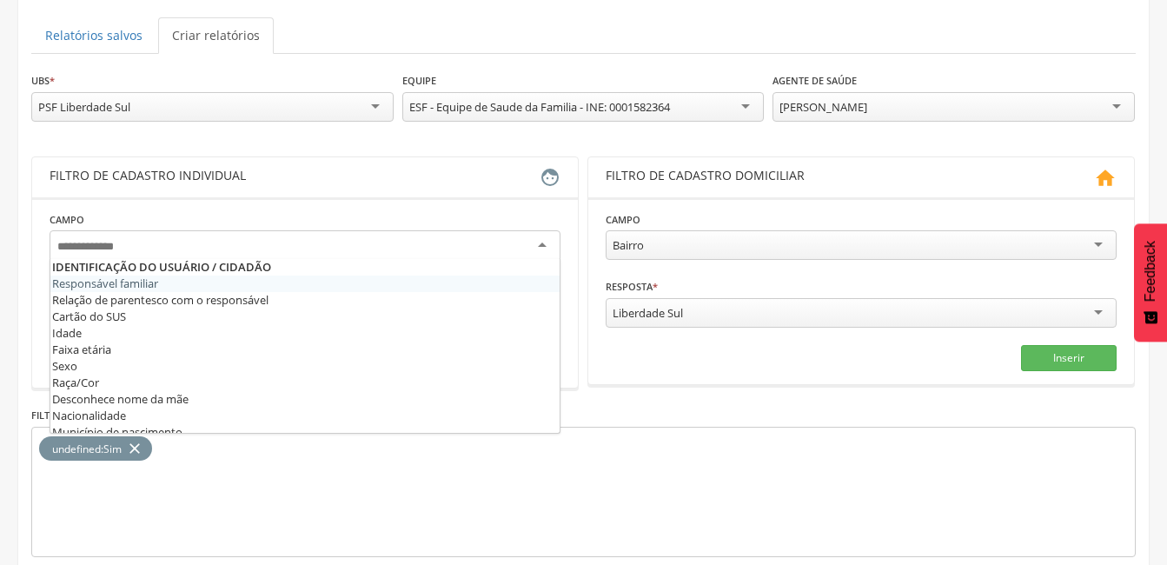
click at [184, 232] on div at bounding box center [305, 245] width 511 height 31
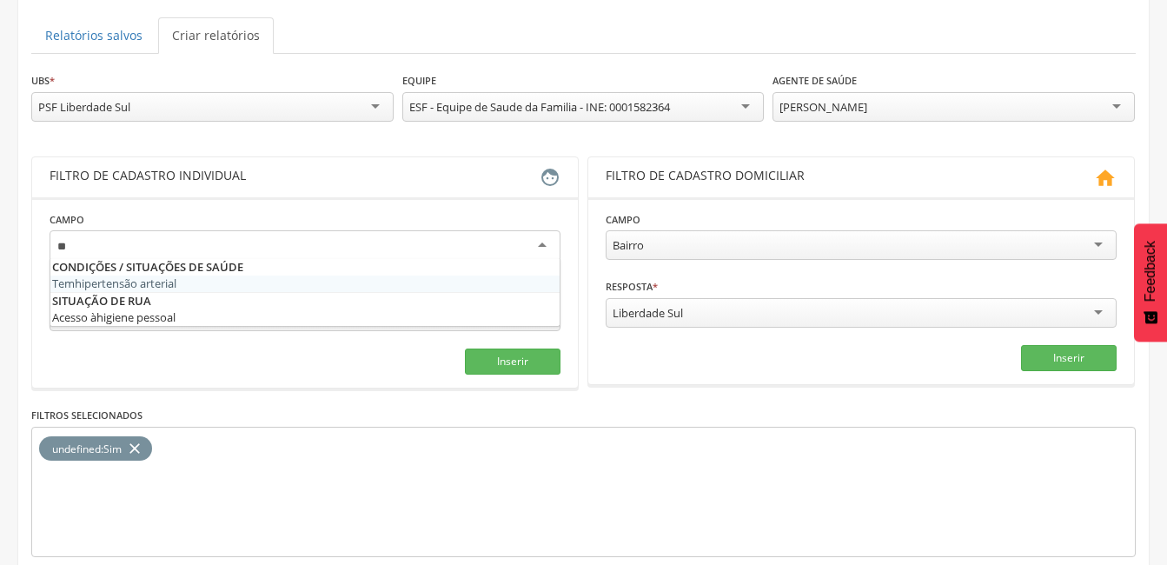
type input "**"
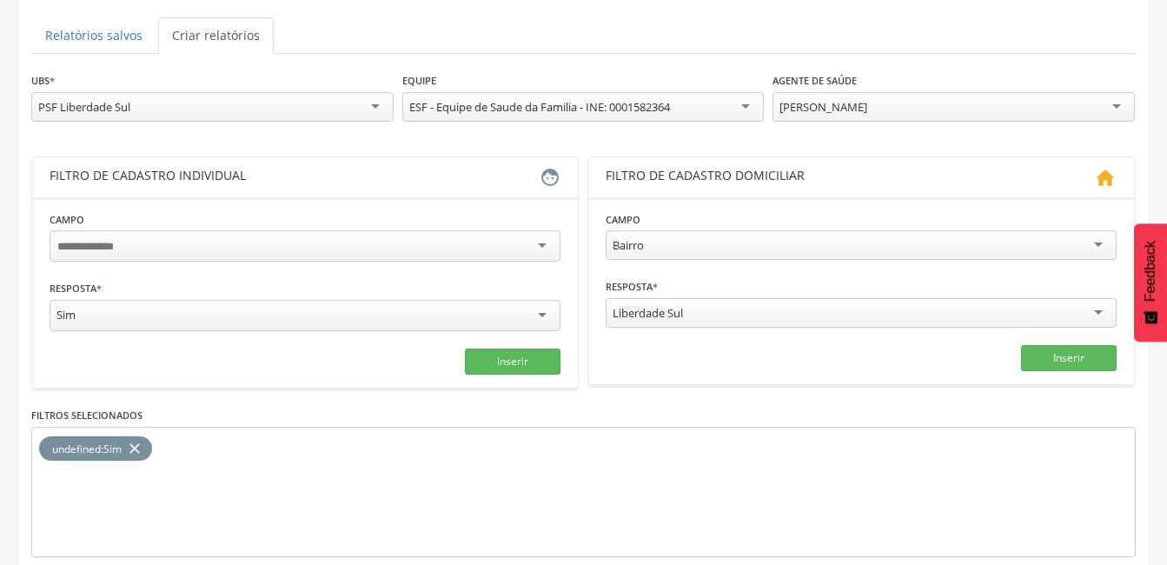
click at [169, 271] on fieldset "Campo Tem hi pertensão arterial Acesso à hi giene pessoal Resposta * *** Sim Ca…" at bounding box center [305, 292] width 511 height 164
click at [508, 358] on button "Inserir" at bounding box center [513, 362] width 96 height 26
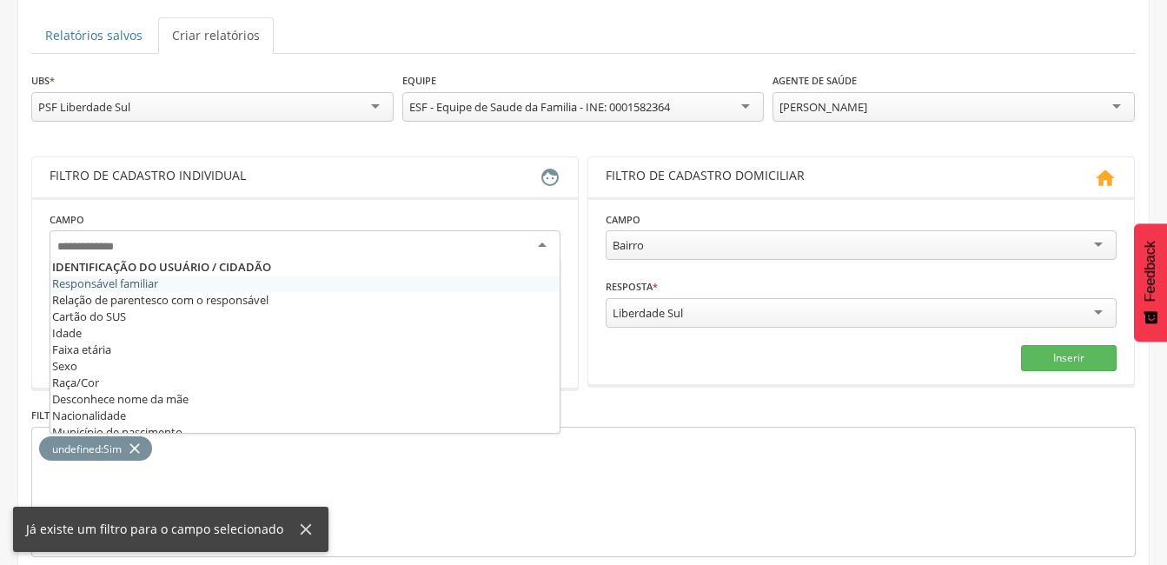
click at [338, 246] on div at bounding box center [305, 245] width 511 height 31
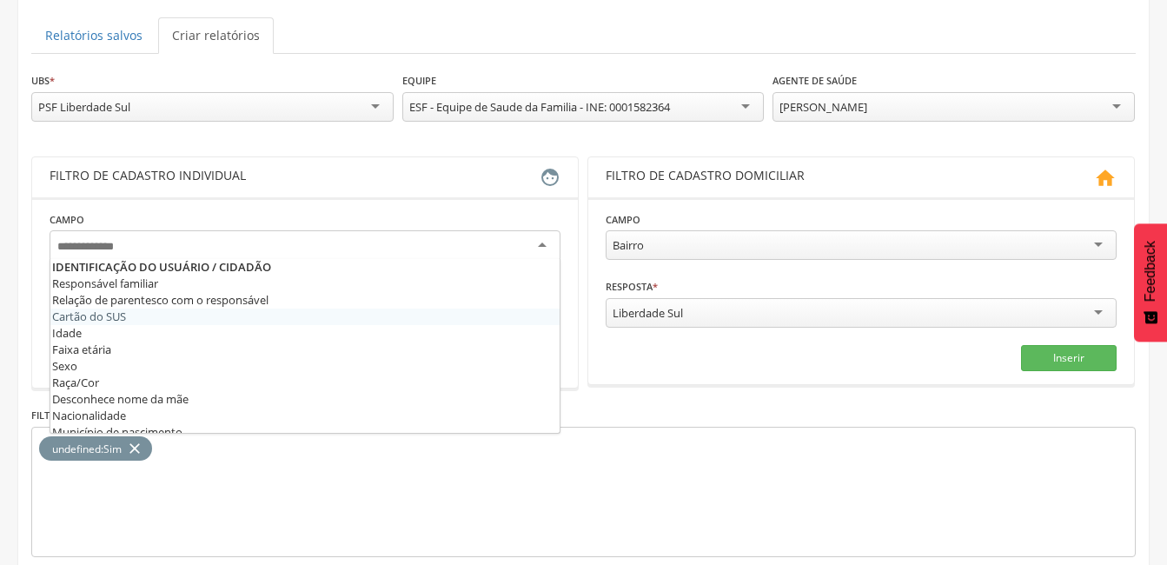
scroll to position [581, 0]
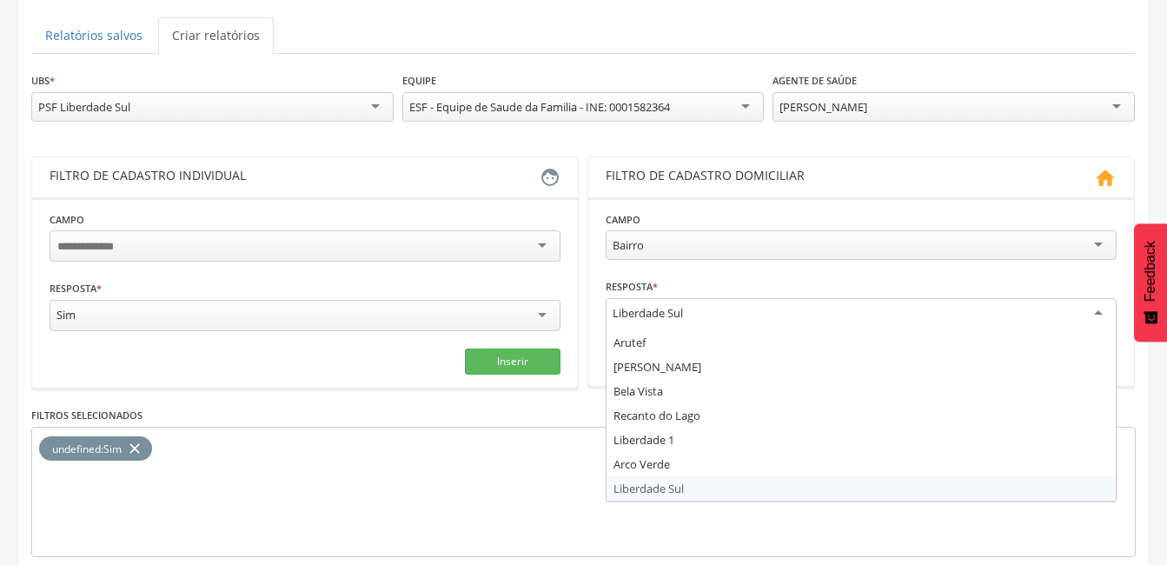
click at [1088, 315] on div "Liberdade Sul" at bounding box center [861, 313] width 511 height 31
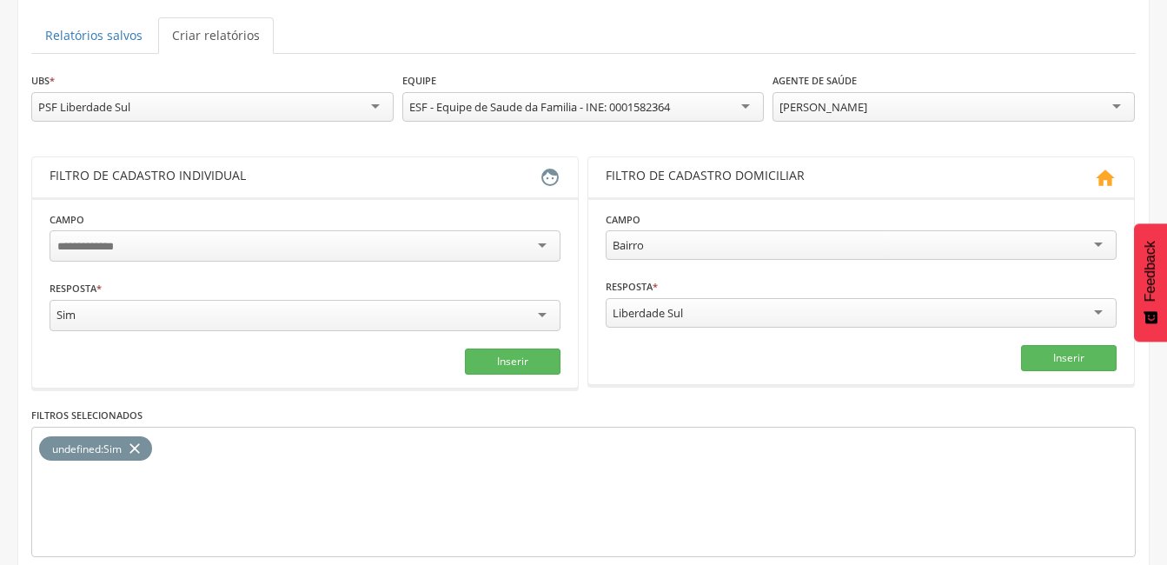
drag, startPoint x: 455, startPoint y: 447, endPoint x: 501, endPoint y: 448, distance: 46.1
click at [458, 447] on div "undefined : Sim close" at bounding box center [583, 492] width 1105 height 130
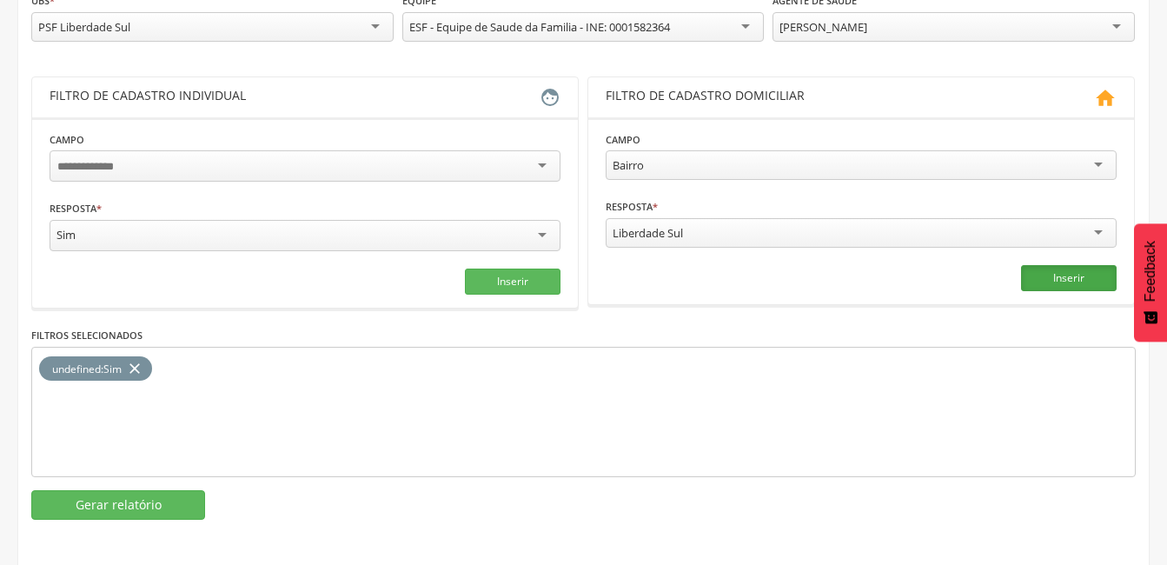
click at [1069, 284] on button "Inserir" at bounding box center [1069, 278] width 96 height 26
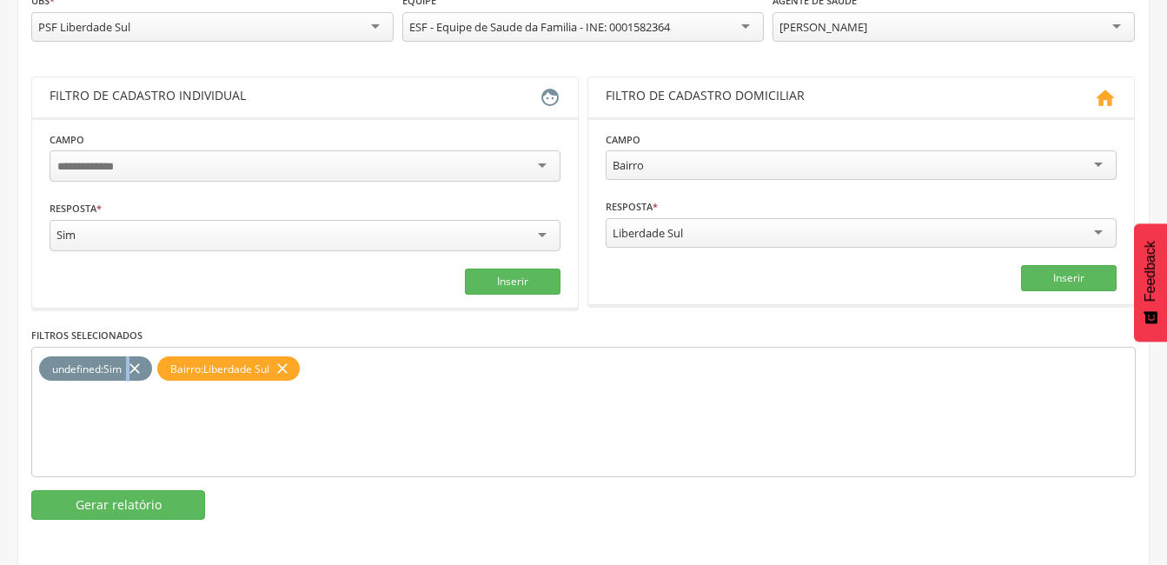
drag, startPoint x: 131, startPoint y: 362, endPoint x: 147, endPoint y: 362, distance: 15.6
click at [136, 362] on icon "close" at bounding box center [134, 368] width 17 height 25
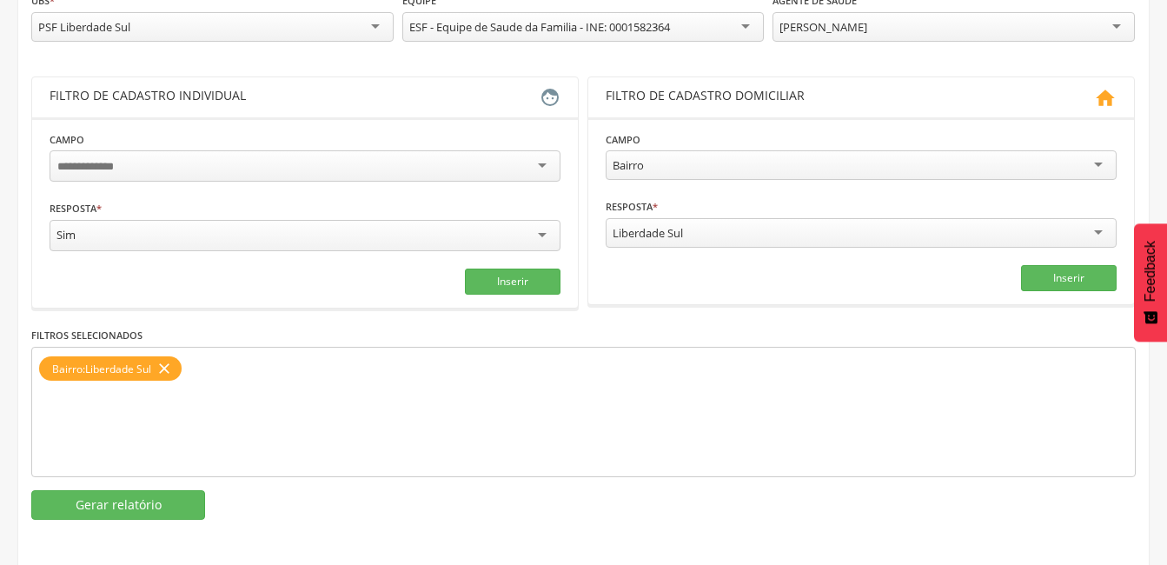
click at [167, 365] on icon "close" at bounding box center [164, 368] width 17 height 25
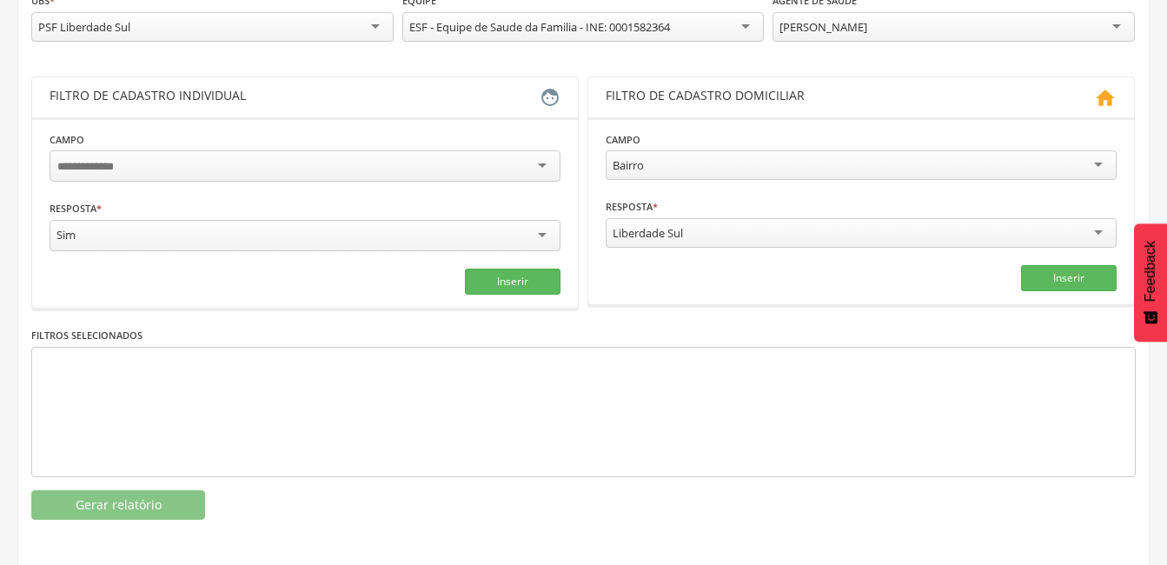
scroll to position [167, 0]
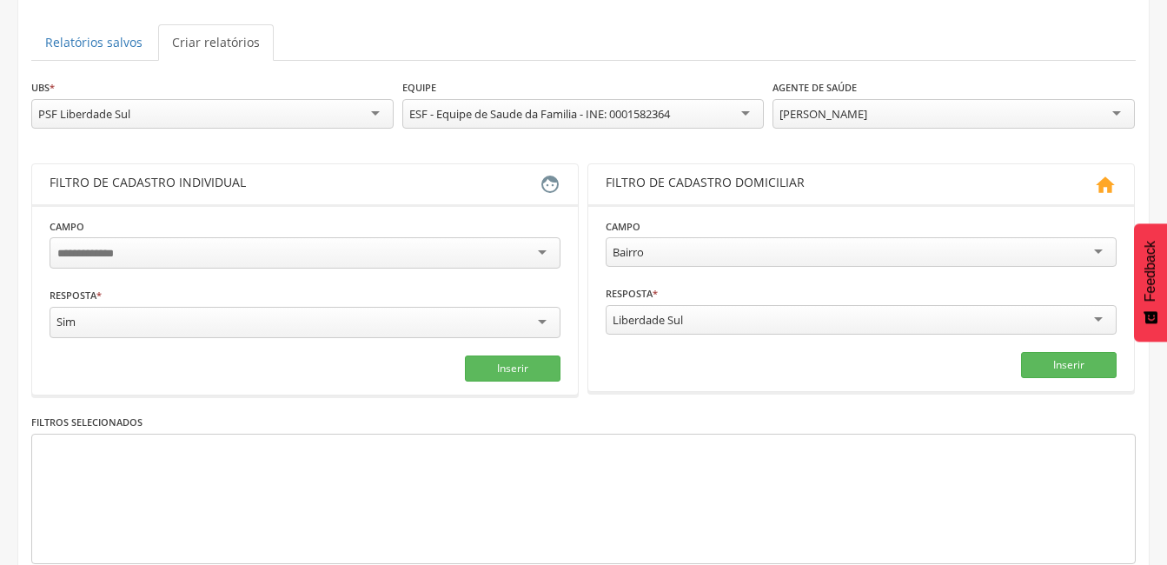
click at [1099, 255] on div "Bairro" at bounding box center [861, 252] width 511 height 30
click at [441, 396] on div "**********" at bounding box center [583, 342] width 1105 height 528
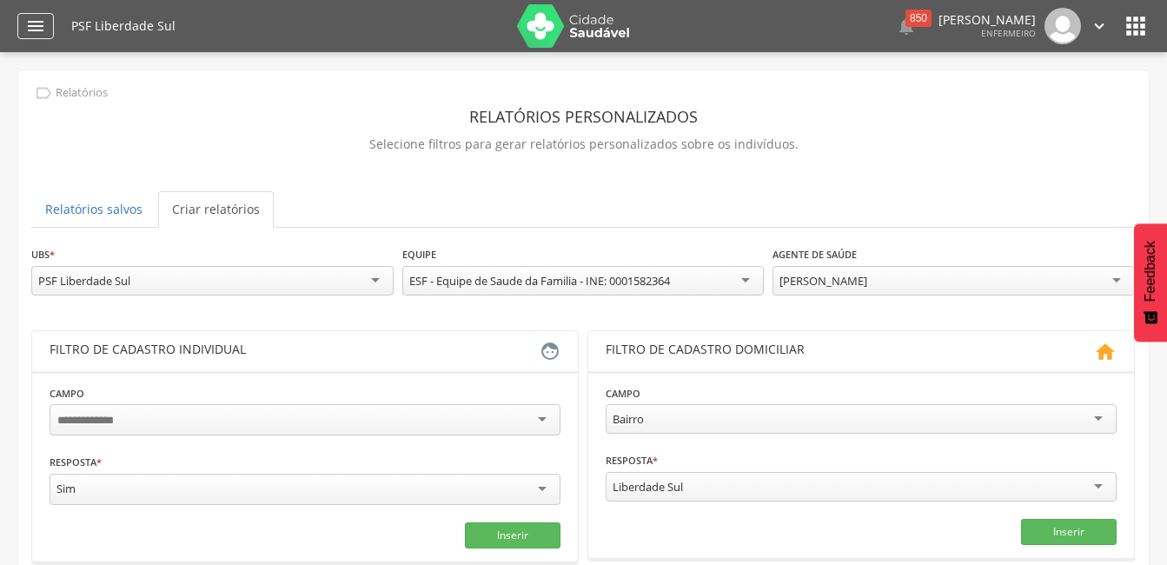
click at [32, 29] on icon "" at bounding box center [35, 26] width 21 height 21
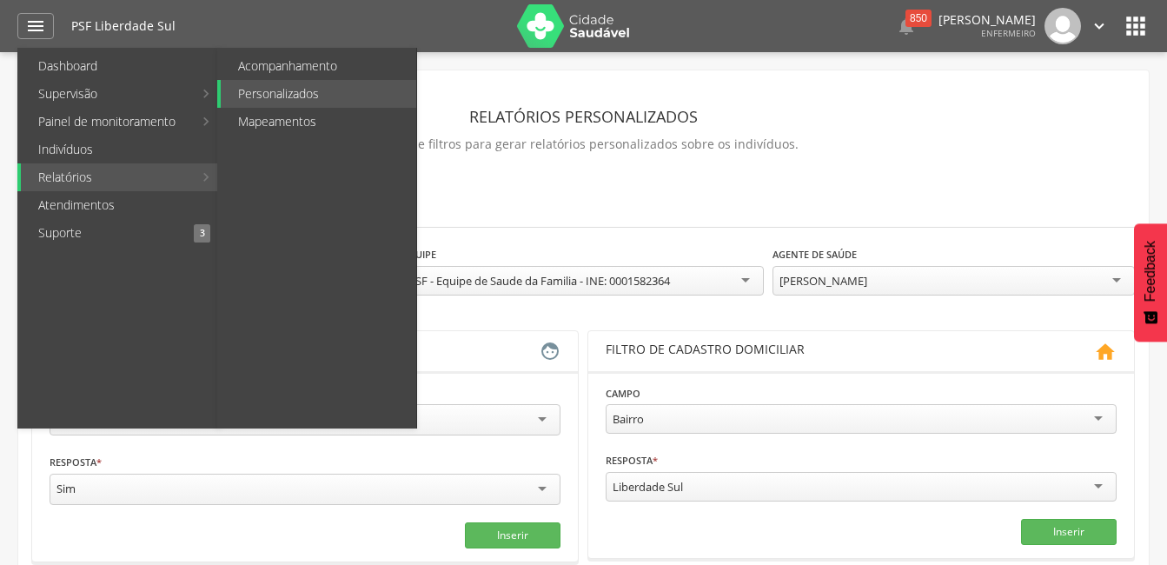
click at [78, 178] on link "Relatórios" at bounding box center [107, 177] width 172 height 28
click at [273, 96] on link "Personalizados" at bounding box center [319, 94] width 196 height 28
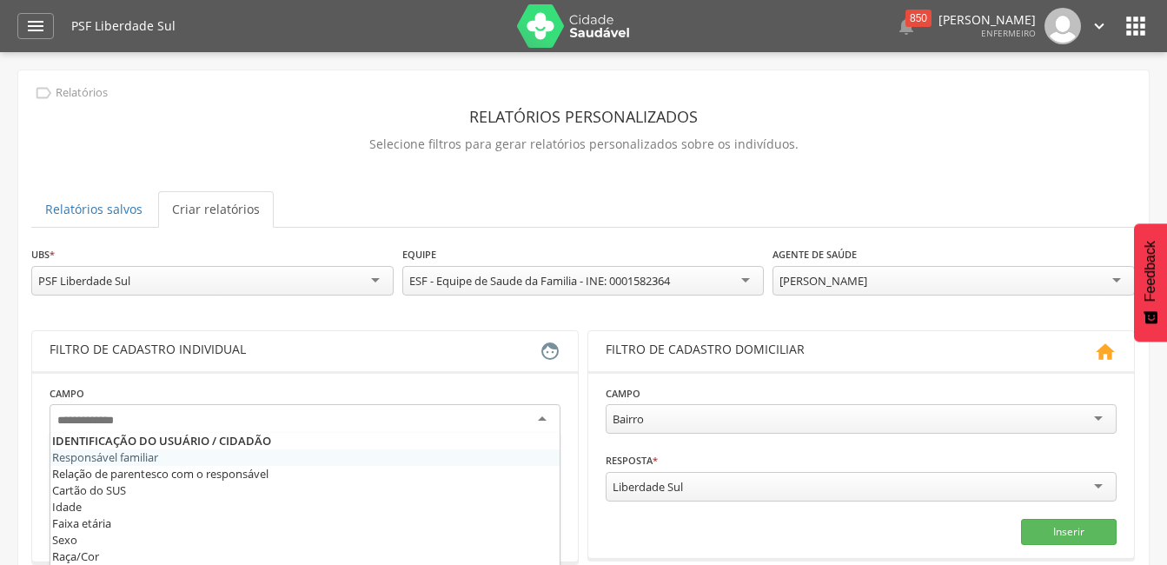
click at [143, 420] on div at bounding box center [305, 419] width 511 height 31
click at [694, 425] on div "Bairro" at bounding box center [861, 419] width 511 height 30
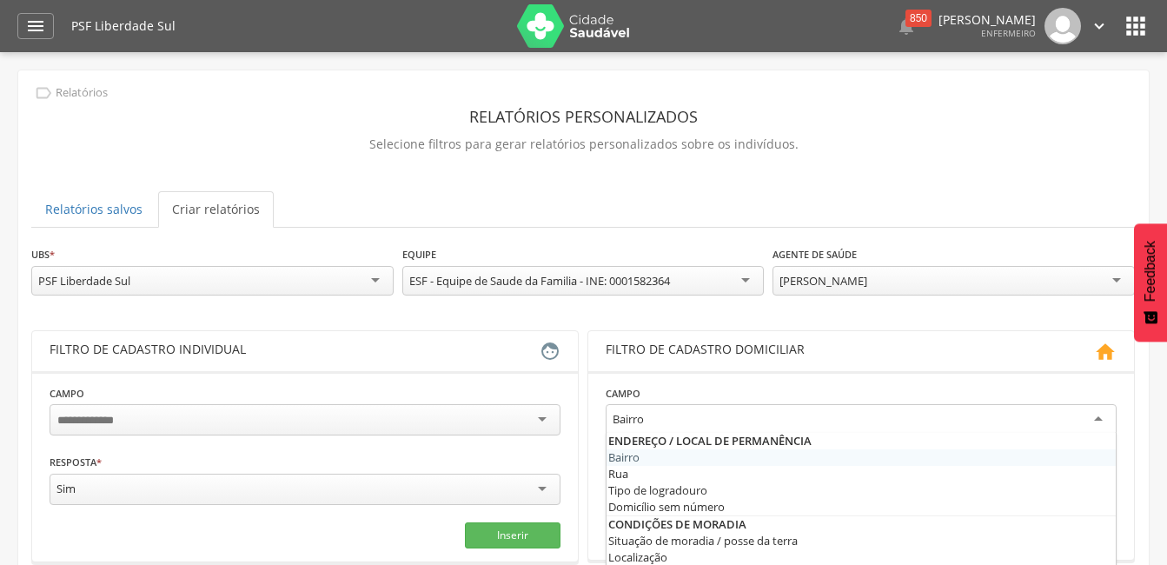
click at [359, 341] on div "Filtro de cadastro individual" at bounding box center [295, 351] width 490 height 21
